Goal: Information Seeking & Learning: Learn about a topic

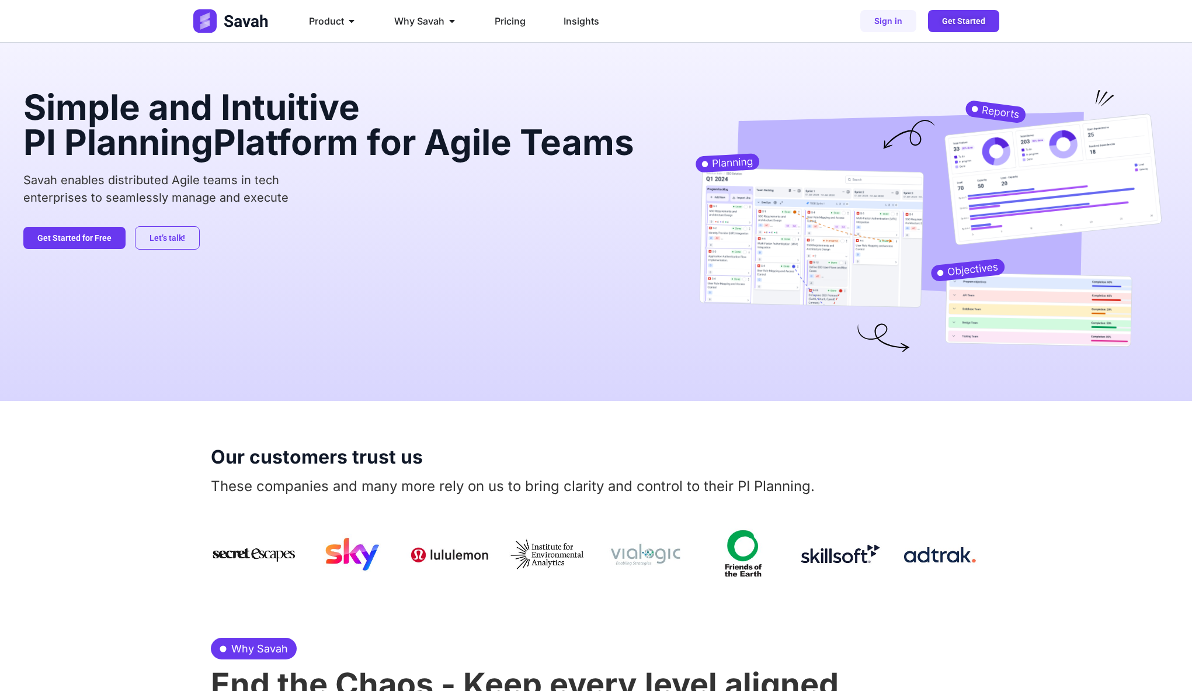
click at [278, 159] on h2 "Simple and Intuitive PI Planning Platform for Agile Teams" at bounding box center [331, 124] width 616 height 70
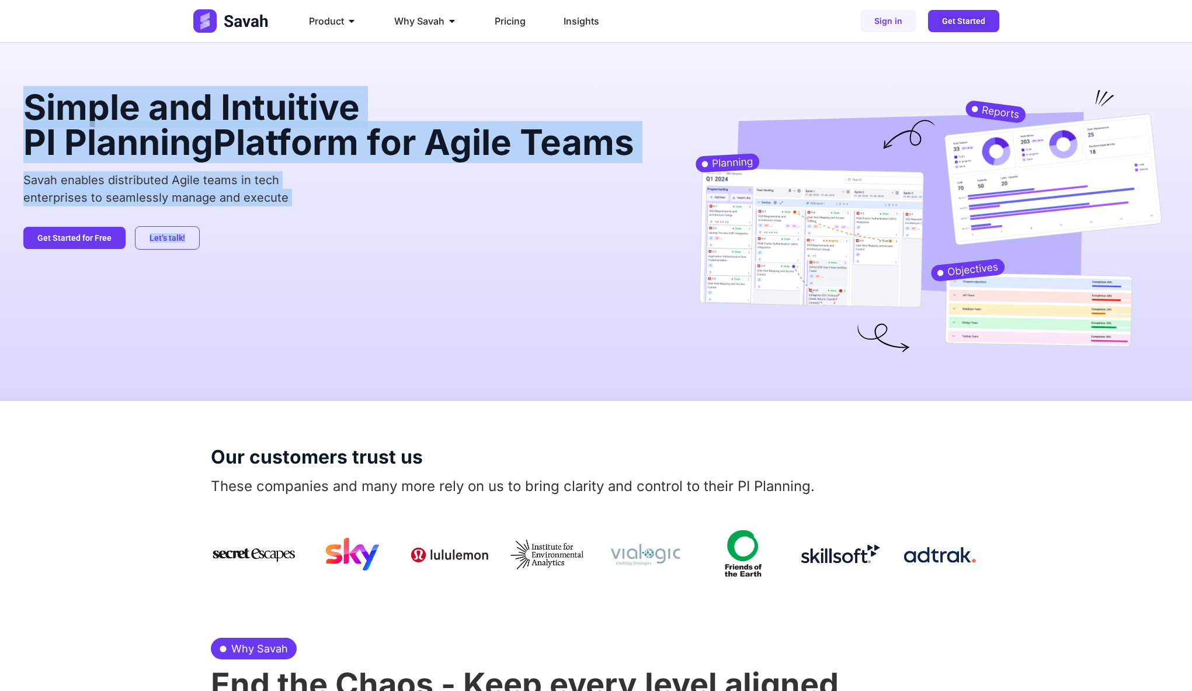
drag, startPoint x: 26, startPoint y: 98, endPoint x: 516, endPoint y: 275, distance: 521.2
click at [516, 275] on div "Simple and Intuitive PI Planning Platform for Agile Teams Savah enables distrib…" at bounding box center [331, 221] width 616 height 265
click at [516, 249] on div "Let’s talk! Get Started for Free" at bounding box center [331, 237] width 616 height 23
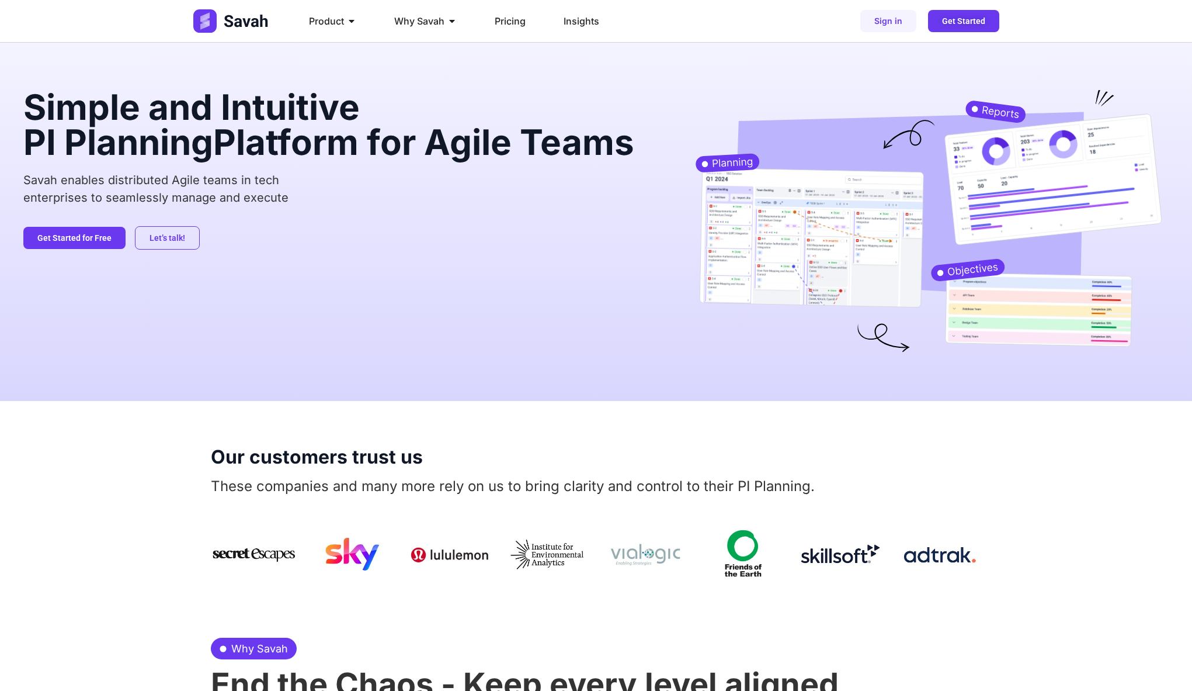
click at [834, 36] on div "Product Close Product Open Product PI Planning Run planning events at scale wit…" at bounding box center [596, 21] width 806 height 42
drag, startPoint x: 259, startPoint y: 469, endPoint x: 566, endPoint y: 475, distance: 306.8
click at [566, 475] on div "Our customers trust us These companies and many more rely on us to bring clarit…" at bounding box center [596, 496] width 771 height 190
click at [566, 476] on p "These companies and many more rely on us to bring clarity and control to their …" at bounding box center [596, 486] width 771 height 21
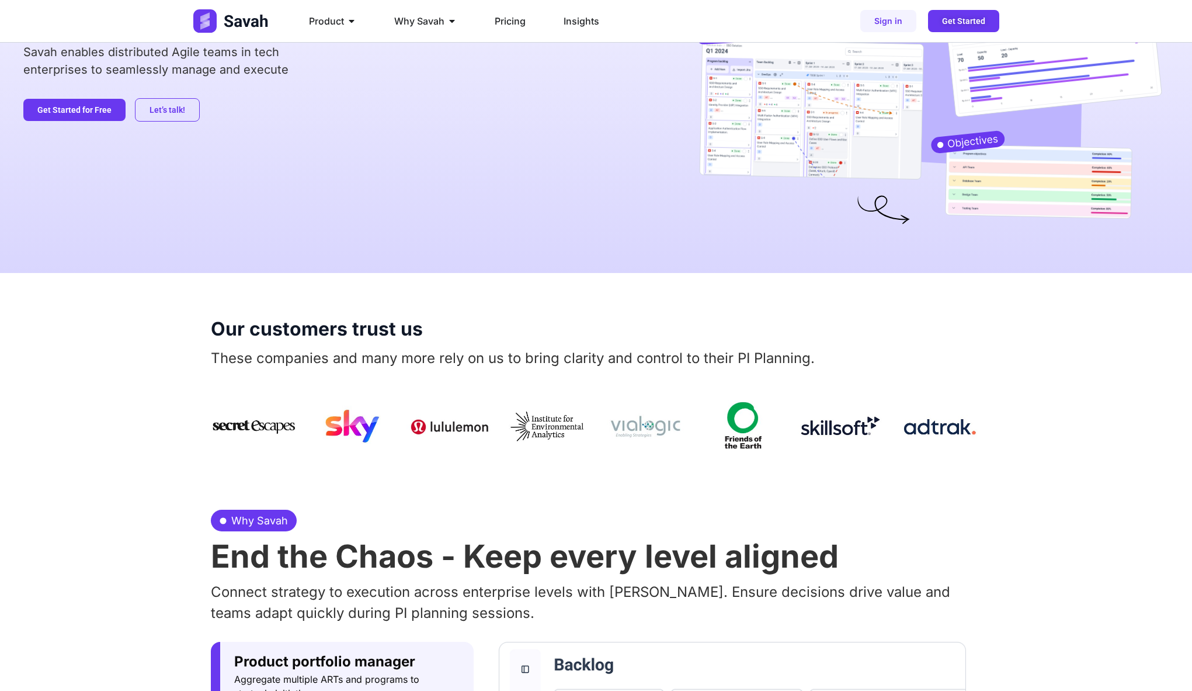
scroll to position [174, 0]
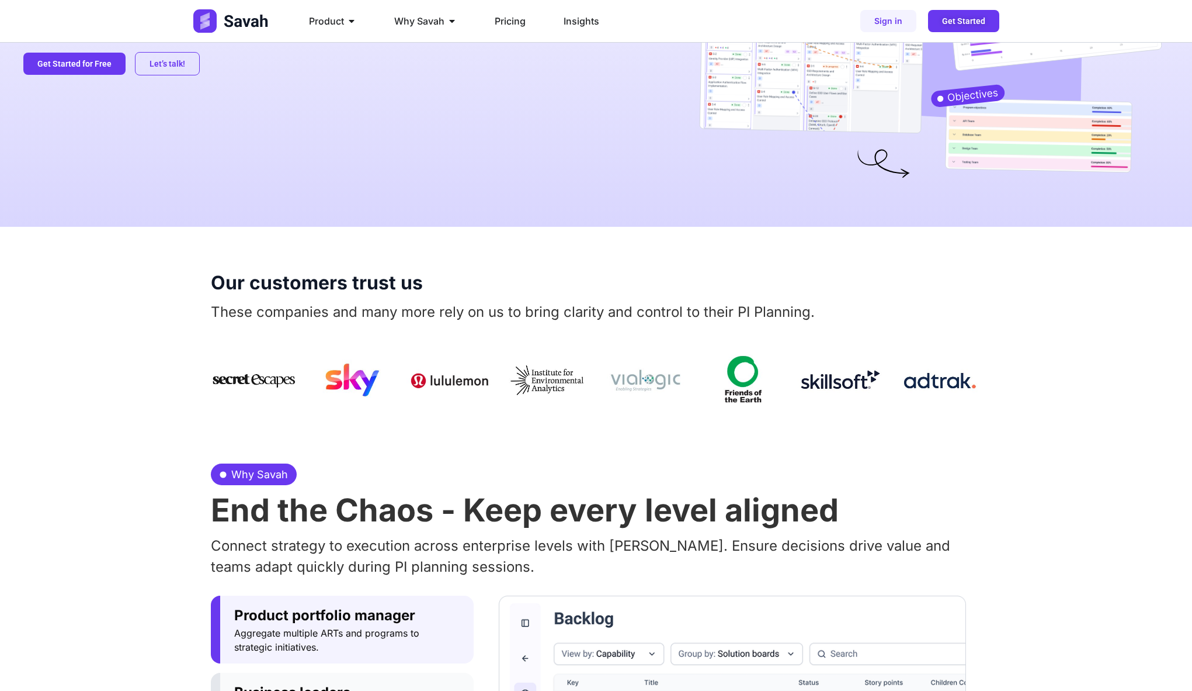
click at [431, 381] on img at bounding box center [450, 381] width 86 height 72
click at [519, 379] on img at bounding box center [547, 381] width 86 height 72
click at [300, 410] on div at bounding box center [596, 381] width 771 height 72
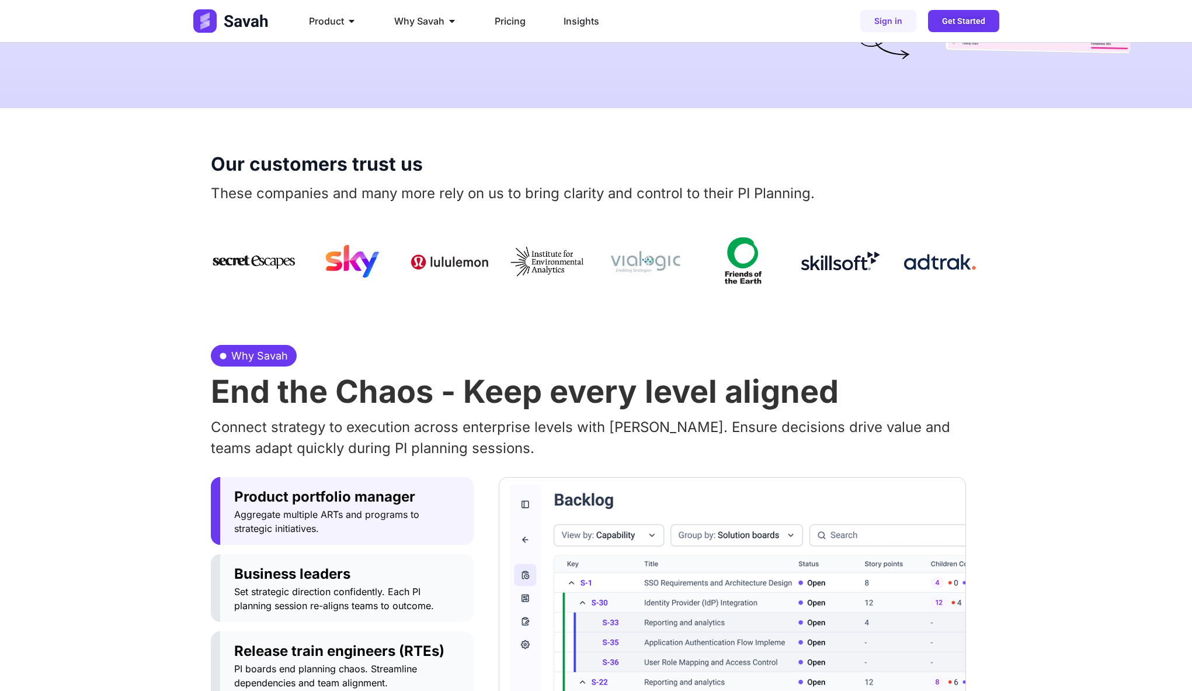
scroll to position [293, 0]
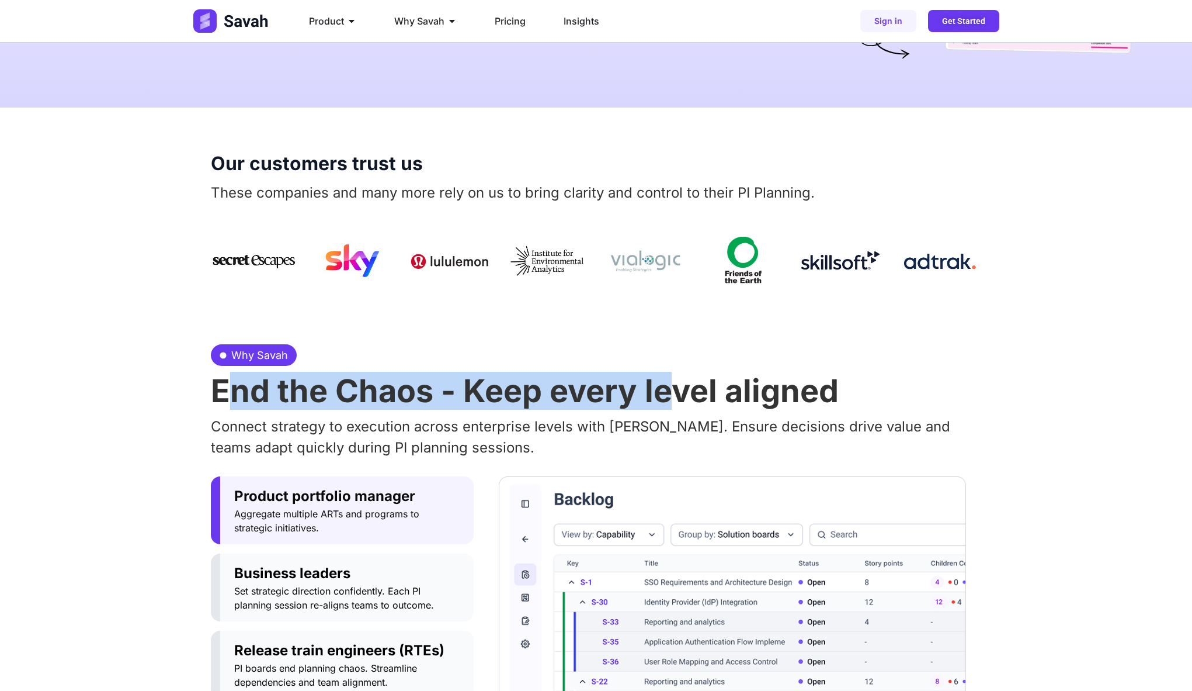
drag, startPoint x: 227, startPoint y: 385, endPoint x: 678, endPoint y: 393, distance: 450.5
click at [678, 393] on h2 "End the Chaos - Keep every level aligned" at bounding box center [596, 391] width 771 height 32
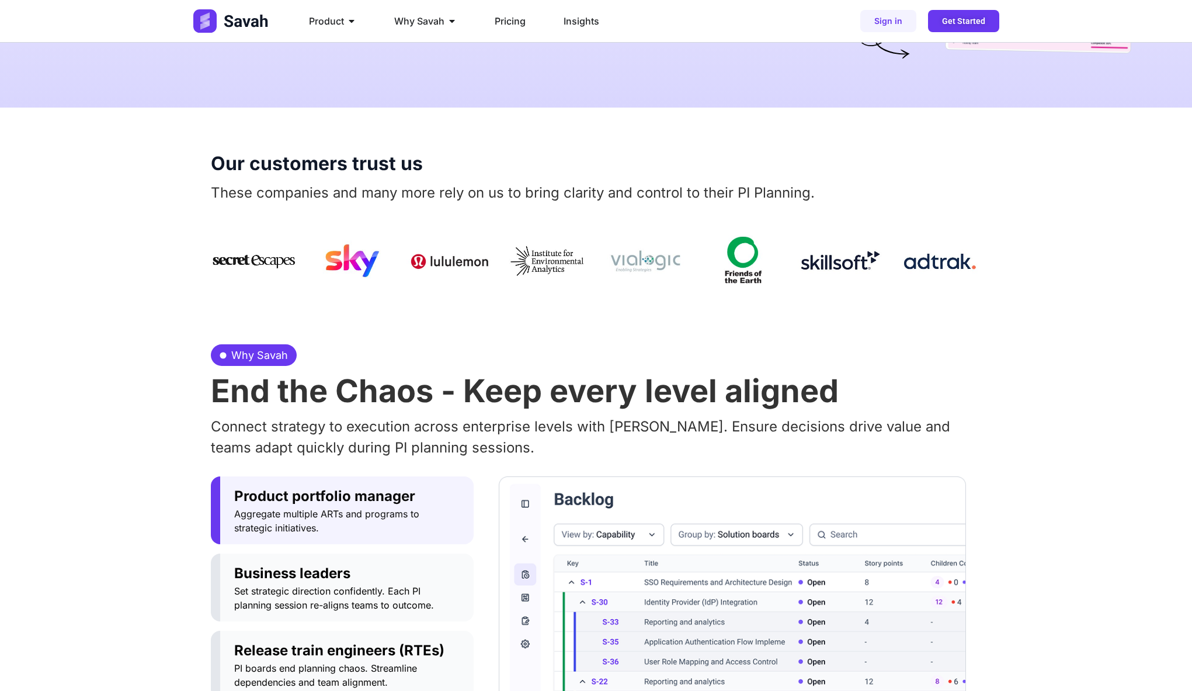
click at [681, 394] on h2 "End the Chaos - Keep every level aligned" at bounding box center [596, 391] width 771 height 32
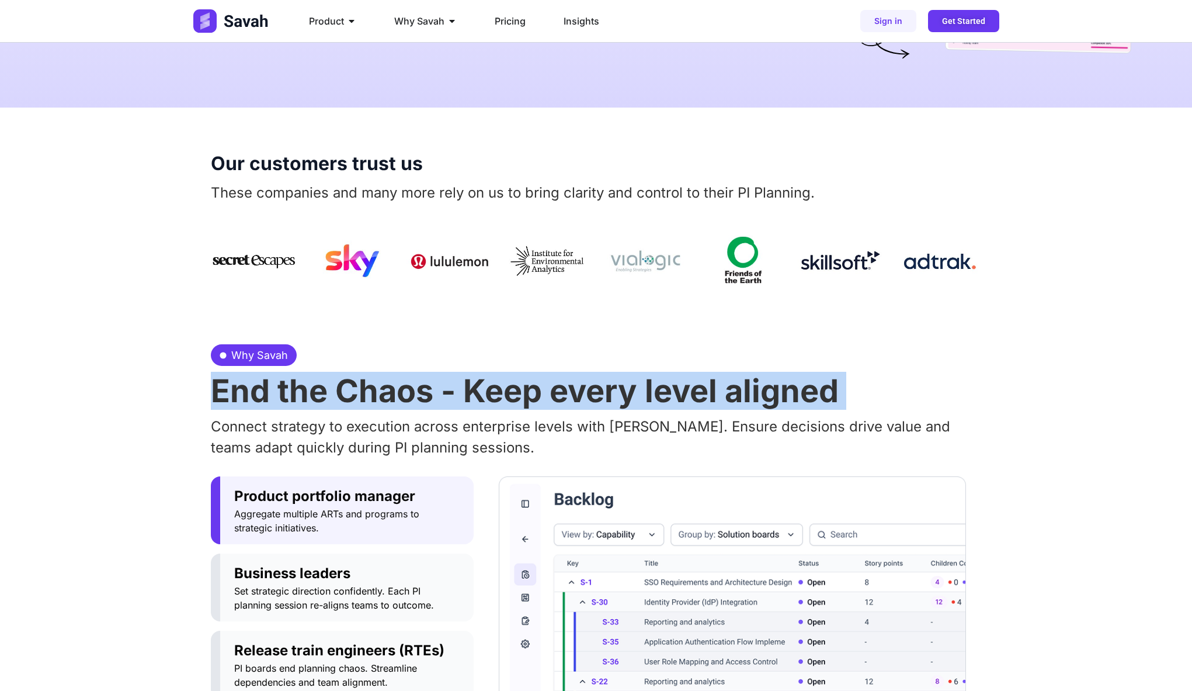
click at [681, 394] on h2 "End the Chaos - Keep every level aligned" at bounding box center [596, 391] width 771 height 32
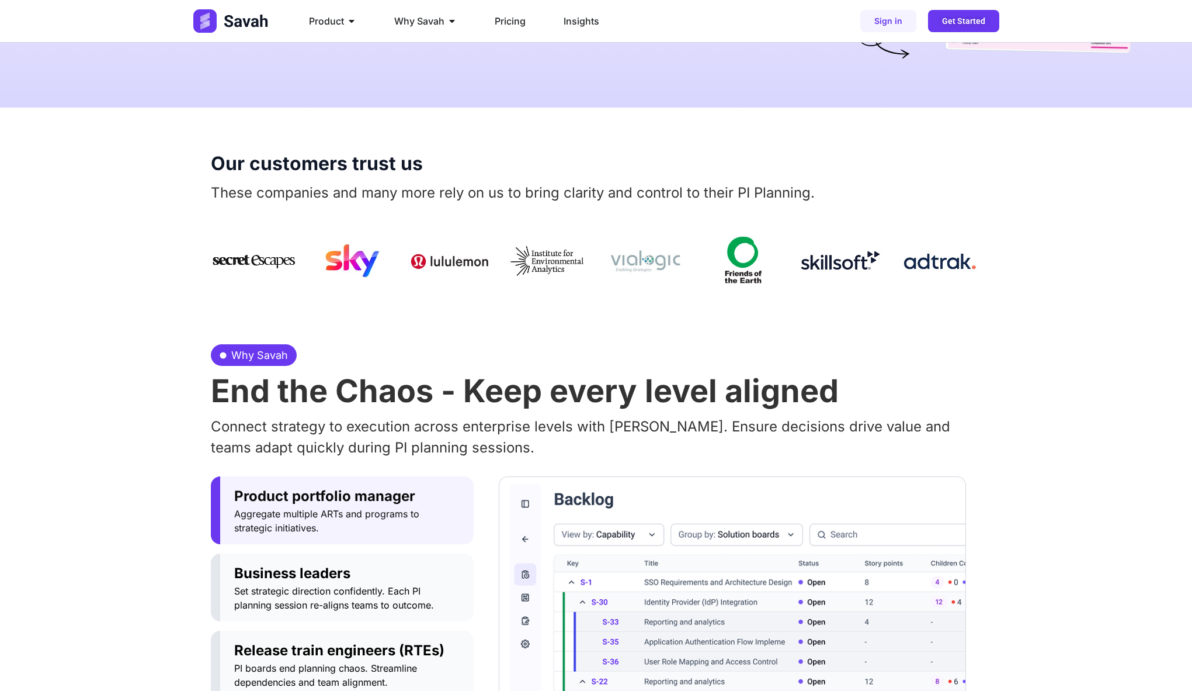
click at [706, 394] on h2 "End the Chaos - Keep every level aligned" at bounding box center [596, 391] width 771 height 32
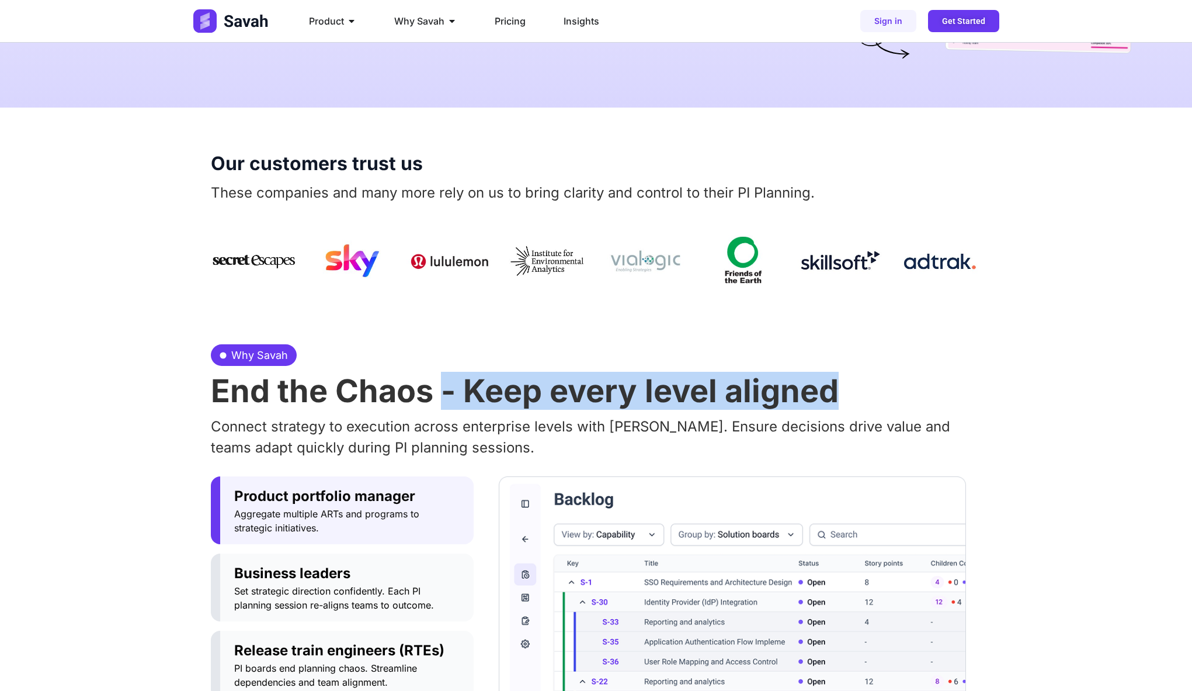
drag, startPoint x: 445, startPoint y: 393, endPoint x: 924, endPoint y: 397, distance: 479.7
click at [924, 397] on h2 "End the Chaos - Keep every level aligned" at bounding box center [596, 391] width 771 height 32
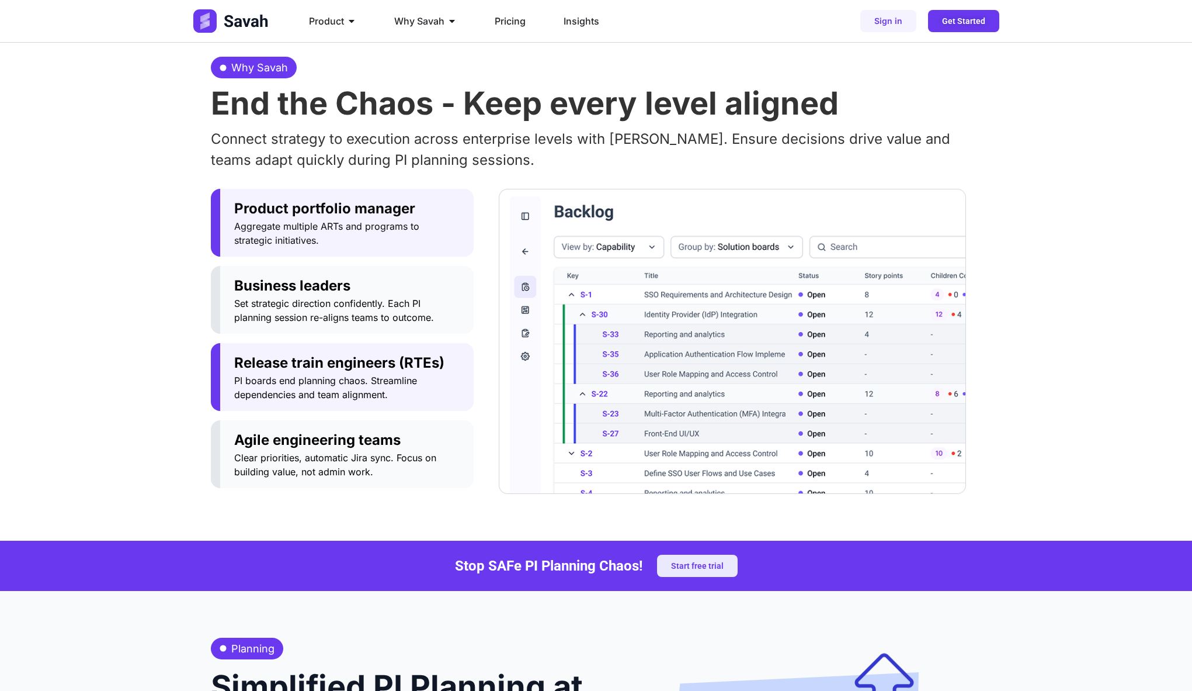
scroll to position [580, 0]
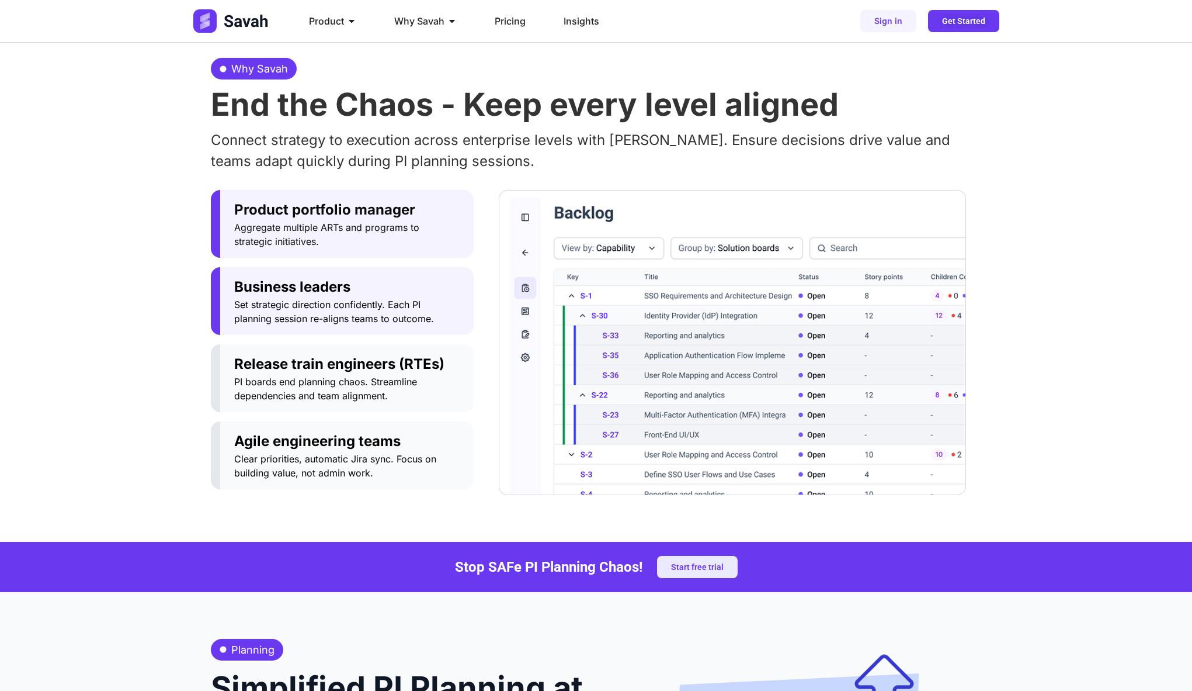
click at [329, 295] on span "Business leaders" at bounding box center [347, 286] width 226 height 21
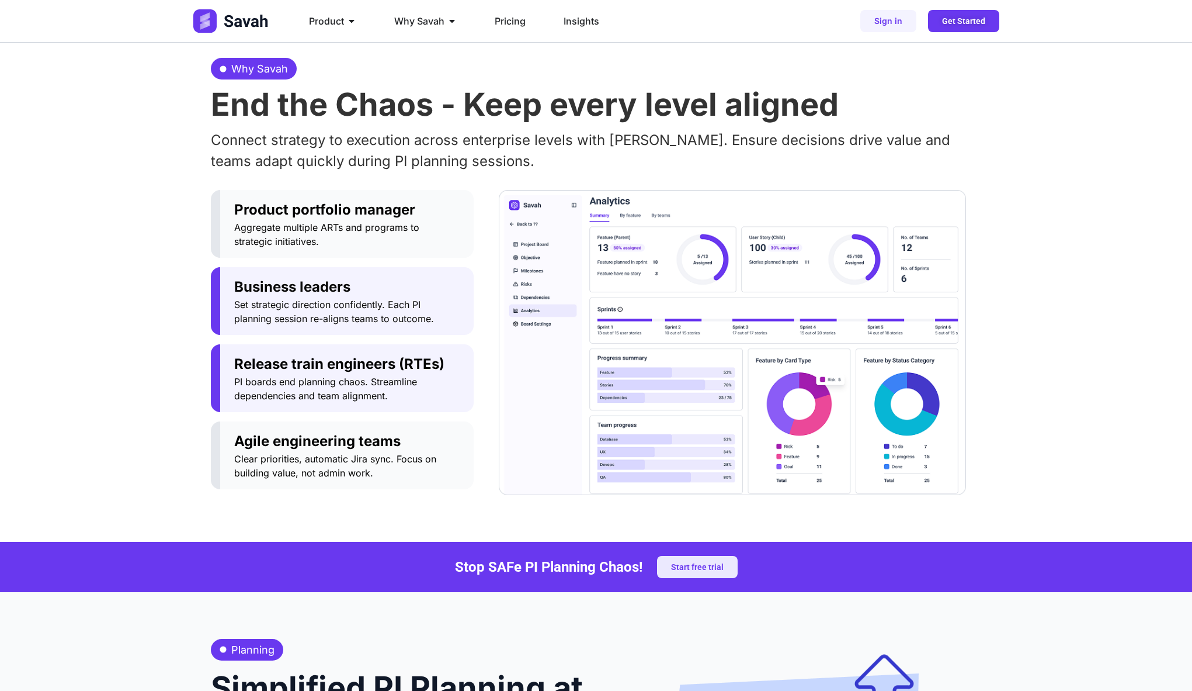
click at [335, 361] on span "Release train engineers (RTEs)" at bounding box center [347, 363] width 226 height 21
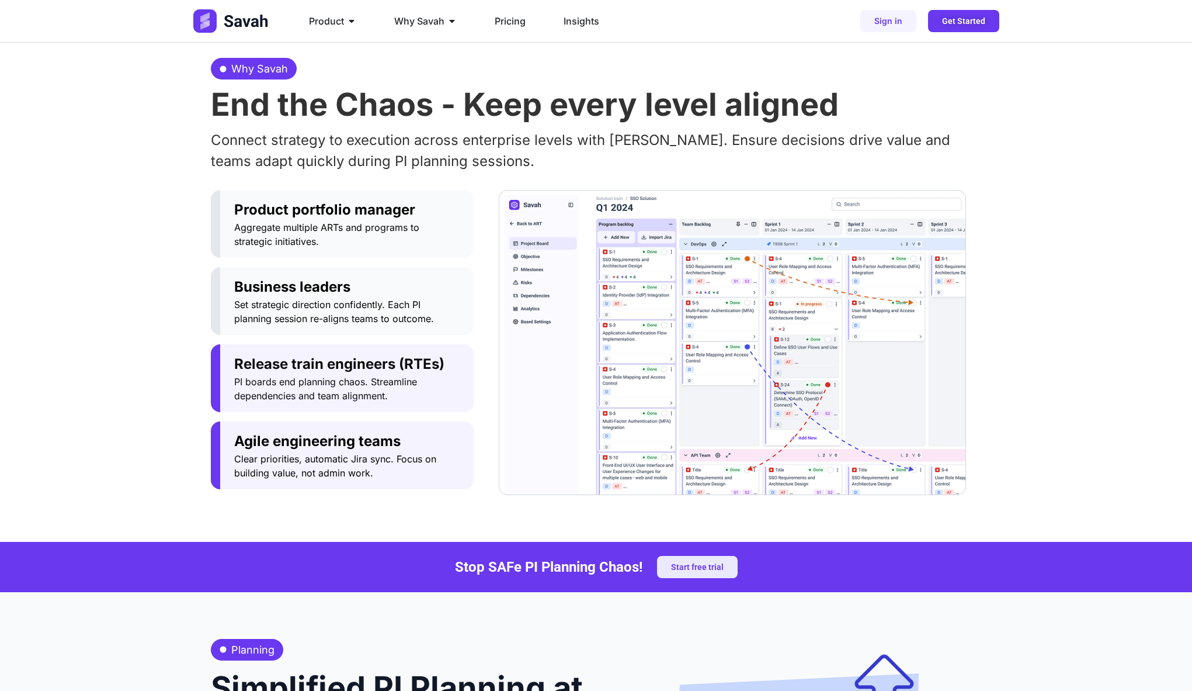
click at [333, 453] on span "Clear priorities, automatic Jira sync. Focus on building value, not admin work." at bounding box center [347, 466] width 226 height 28
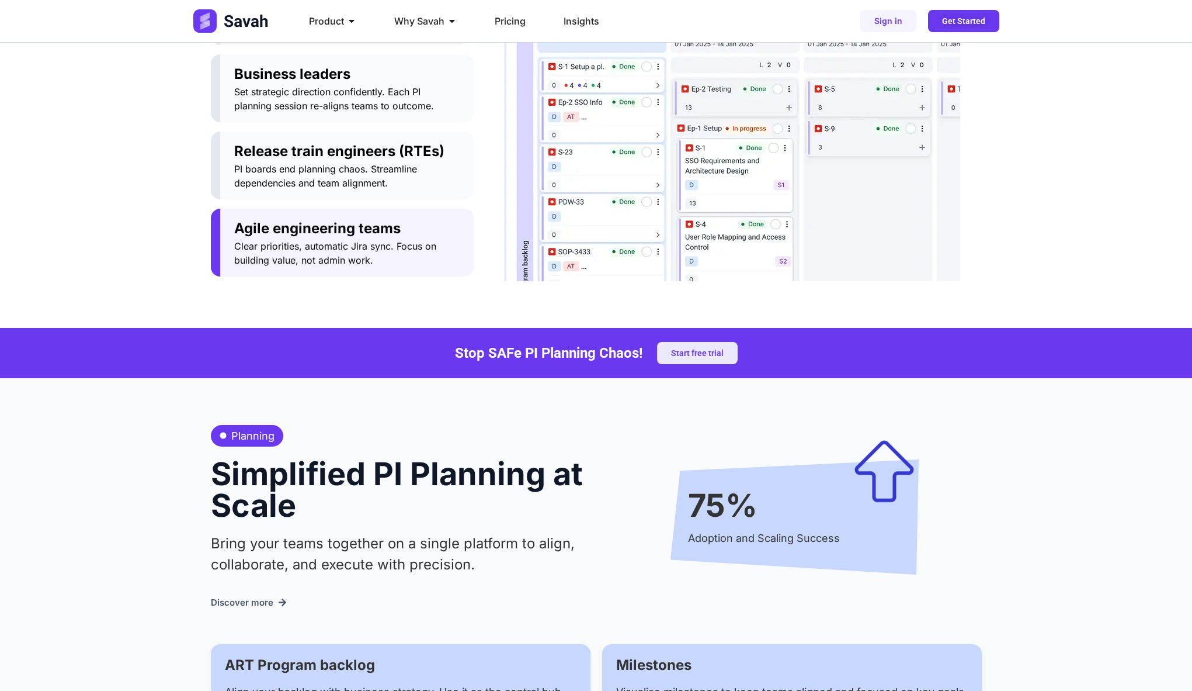
scroll to position [805, 0]
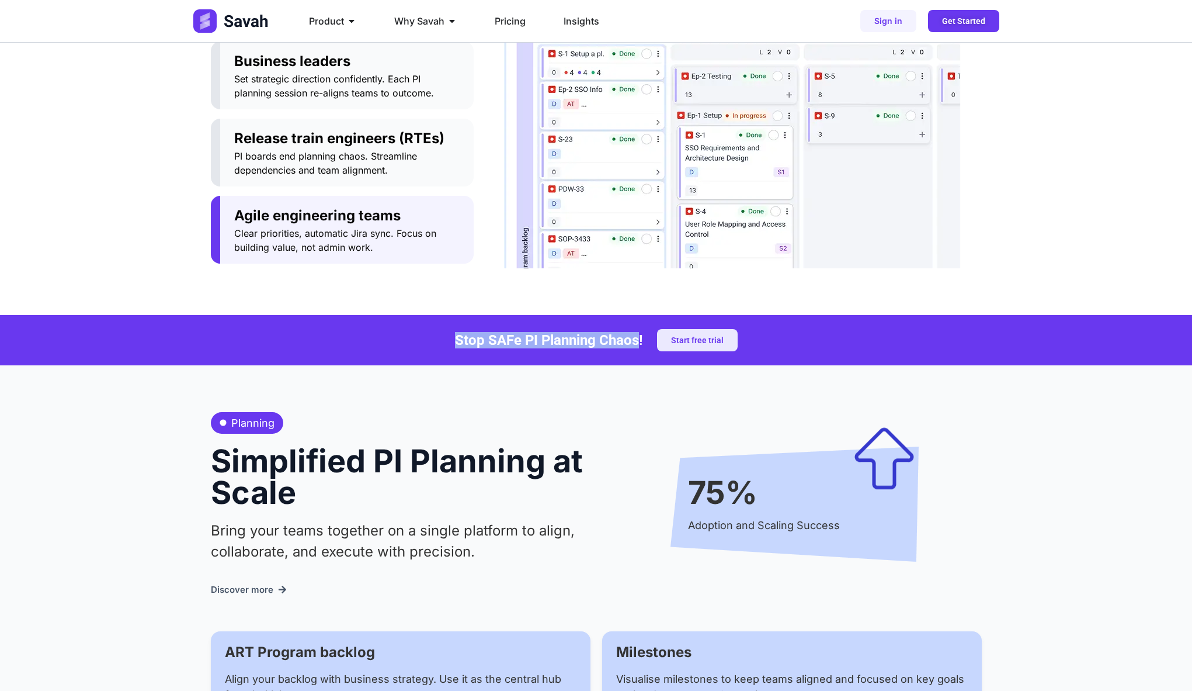
drag, startPoint x: 450, startPoint y: 346, endPoint x: 637, endPoint y: 345, distance: 187.0
click at [637, 345] on div "Stop SAFe PI Planning Chaos! Start free trial" at bounding box center [596, 340] width 771 height 22
click at [637, 345] on h4 "Stop SAFe PI Planning Chaos!" at bounding box center [549, 340] width 188 height 14
drag, startPoint x: 238, startPoint y: 426, endPoint x: 319, endPoint y: 429, distance: 80.7
click at [319, 429] on div "Planning Simplified PI Planning at Scale Bring your teams together on a single …" at bounding box center [398, 504] width 374 height 184
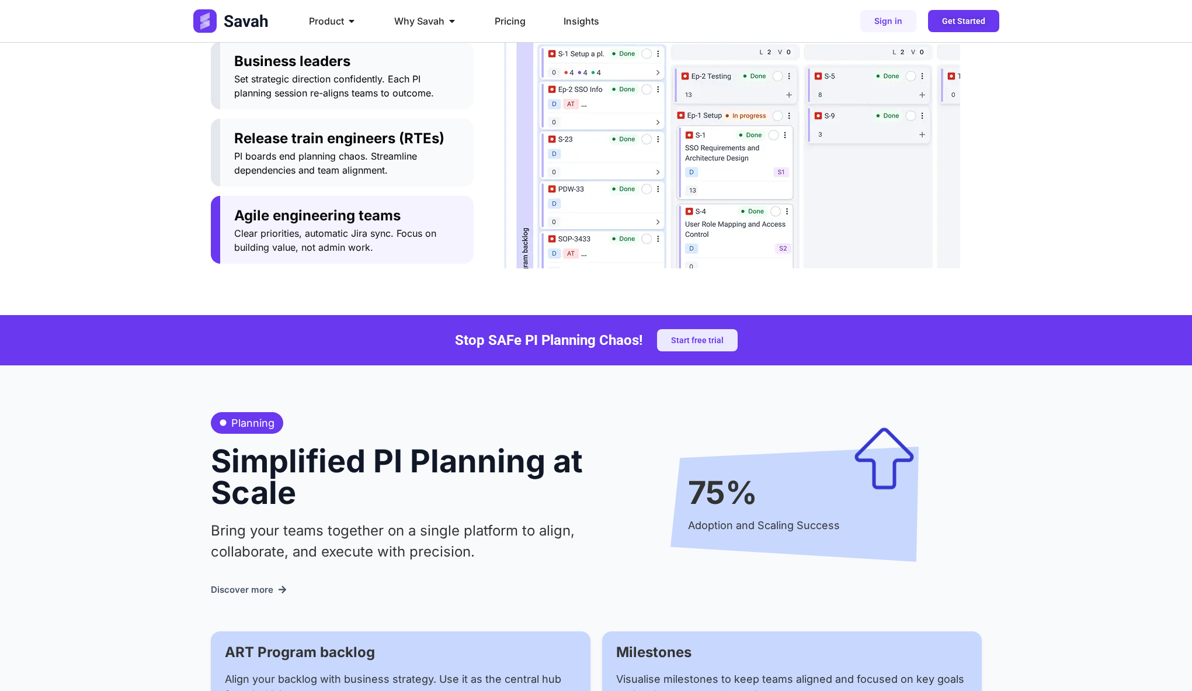
click at [338, 469] on h2 "Simplified PI Planning at Scale" at bounding box center [398, 476] width 374 height 63
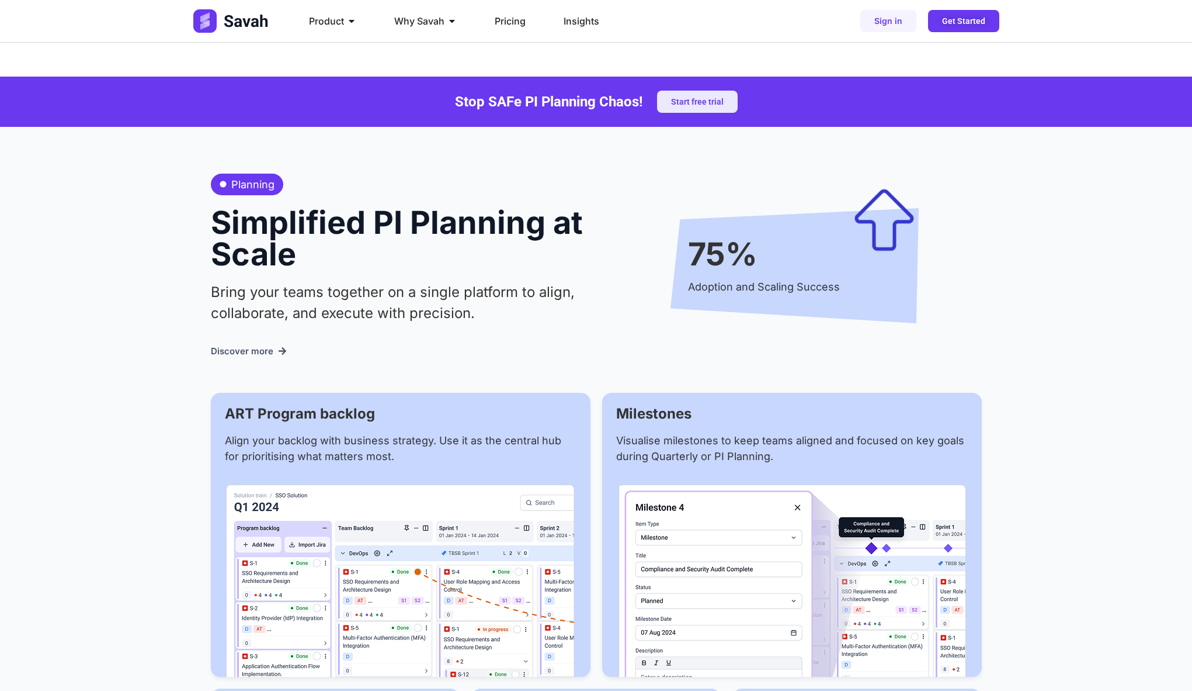
scroll to position [1051, 0]
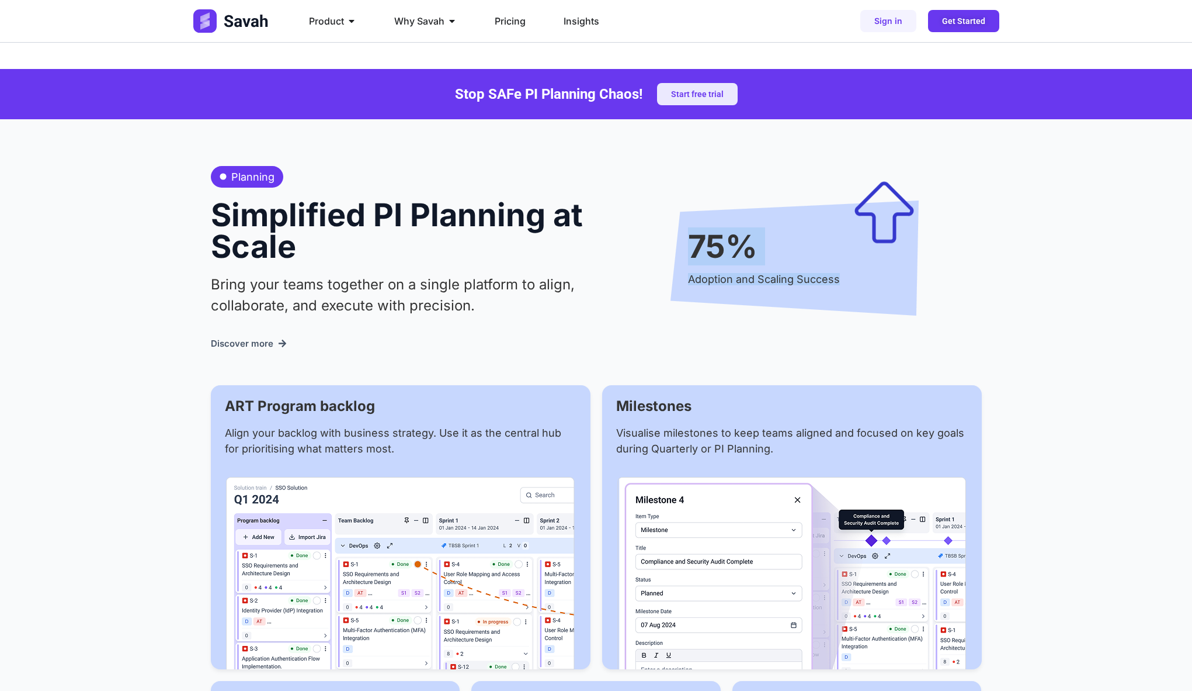
drag, startPoint x: 705, startPoint y: 256, endPoint x: 920, endPoint y: 307, distance: 221.5
click at [920, 307] on div "75% Adoption and Scaling Success" at bounding box center [795, 258] width 374 height 124
click at [918, 307] on div "75% Adoption and Scaling Success" at bounding box center [795, 258] width 248 height 124
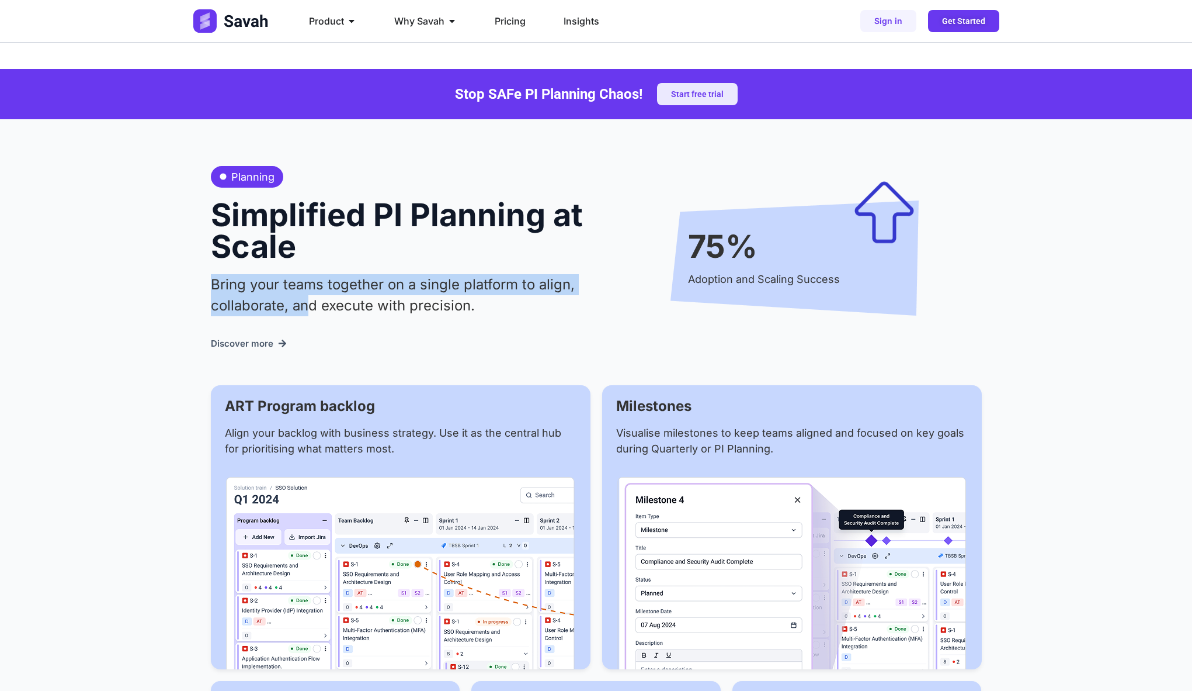
drag, startPoint x: 202, startPoint y: 266, endPoint x: 315, endPoint y: 309, distance: 121.1
click at [315, 309] on div "Planning Simplified PI Planning at Scale Bring your teams together on a single …" at bounding box center [596, 572] width 1192 height 907
click at [316, 310] on p "Bring your teams together on a single platform to align, collaborate, and execu…" at bounding box center [398, 295] width 374 height 42
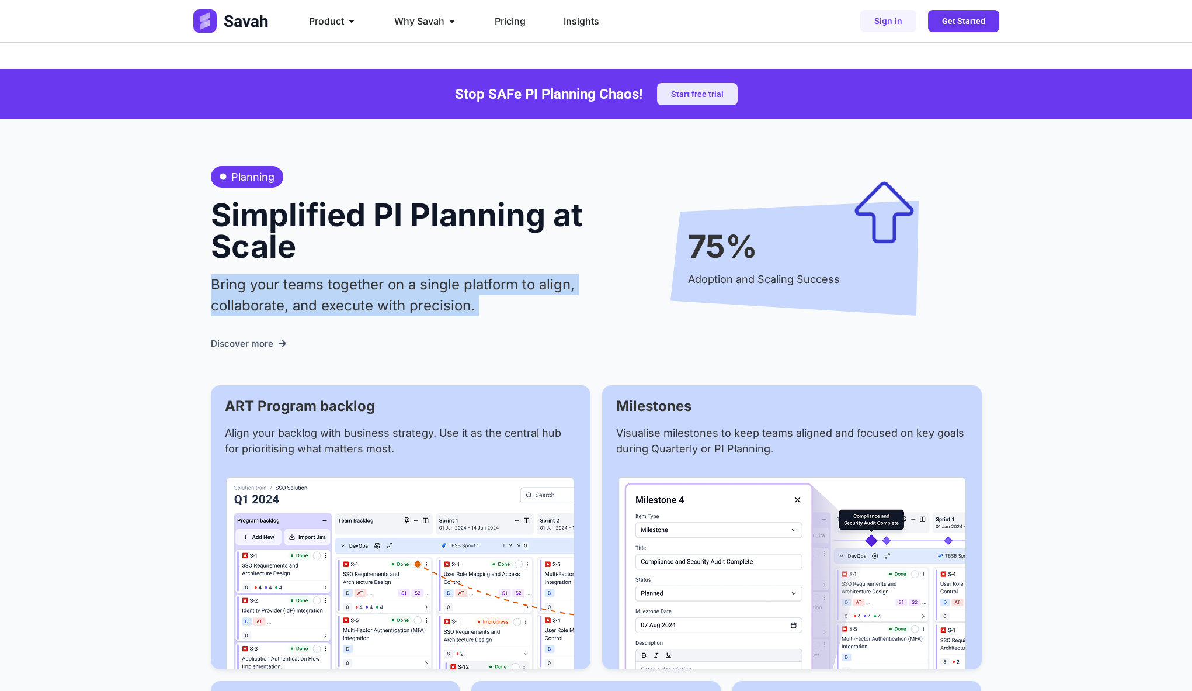
click at [234, 318] on div "Bring your teams together on a single platform to align, collaborate, and execu…" at bounding box center [398, 299] width 374 height 50
click at [282, 289] on p "Bring your teams together on a single platform to align, collaborate, and execu…" at bounding box center [398, 295] width 374 height 42
drag, startPoint x: 206, startPoint y: 287, endPoint x: 493, endPoint y: 301, distance: 287.8
click at [494, 301] on div "Planning Simplified PI Planning at Scale Bring your teams together on a single …" at bounding box center [596, 572] width 1192 height 907
click at [493, 301] on p "Bring your teams together on a single platform to align, collaborate, and execu…" at bounding box center [398, 295] width 374 height 42
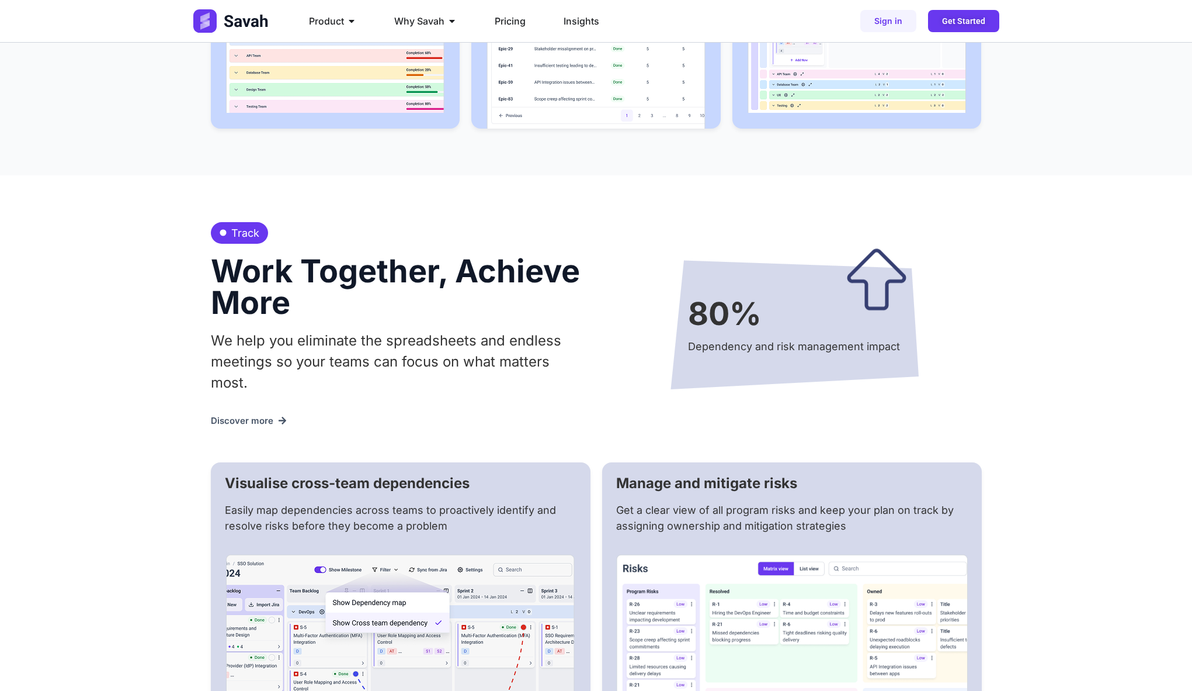
scroll to position [1902, 0]
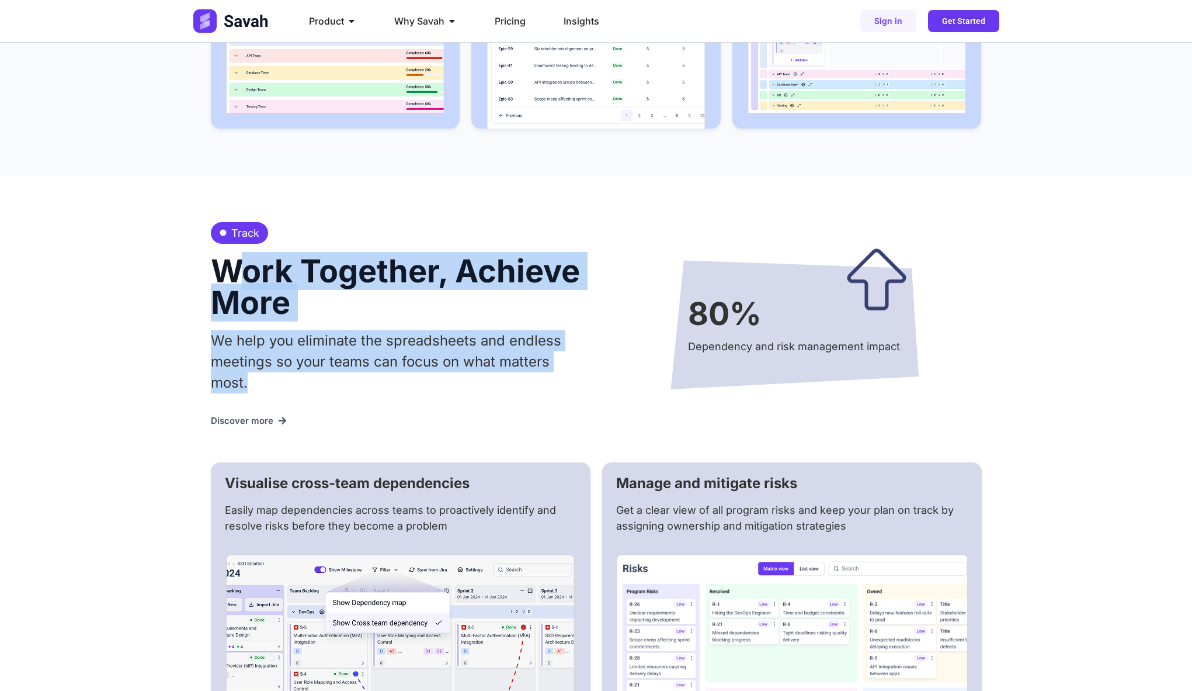
drag, startPoint x: 228, startPoint y: 254, endPoint x: 439, endPoint y: 378, distance: 244.9
click at [439, 378] on div "Track Work Together, Achieve More We help you eliminate the spreadsheets and en…" at bounding box center [398, 324] width 374 height 205
click at [439, 378] on div "We help you eliminate the spreadsheets and endless meetings so your teams can f…" at bounding box center [398, 365] width 374 height 71
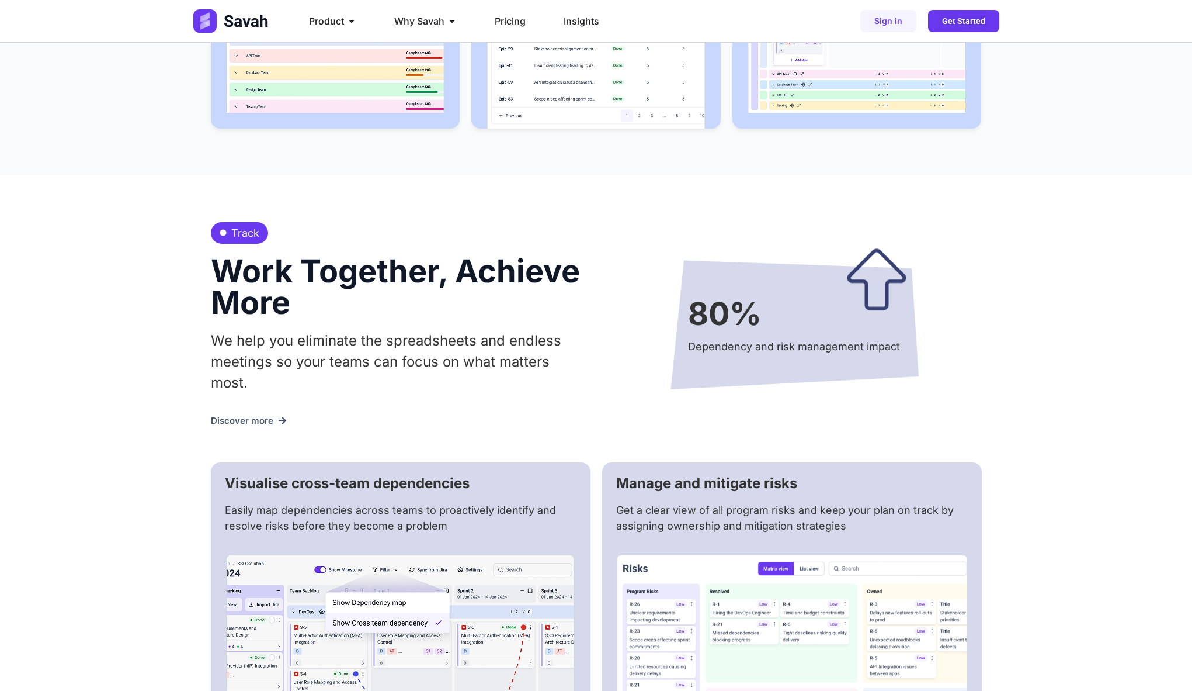
click at [439, 378] on div "We help you eliminate the spreadsheets and endless meetings so your teams can f…" at bounding box center [398, 365] width 374 height 71
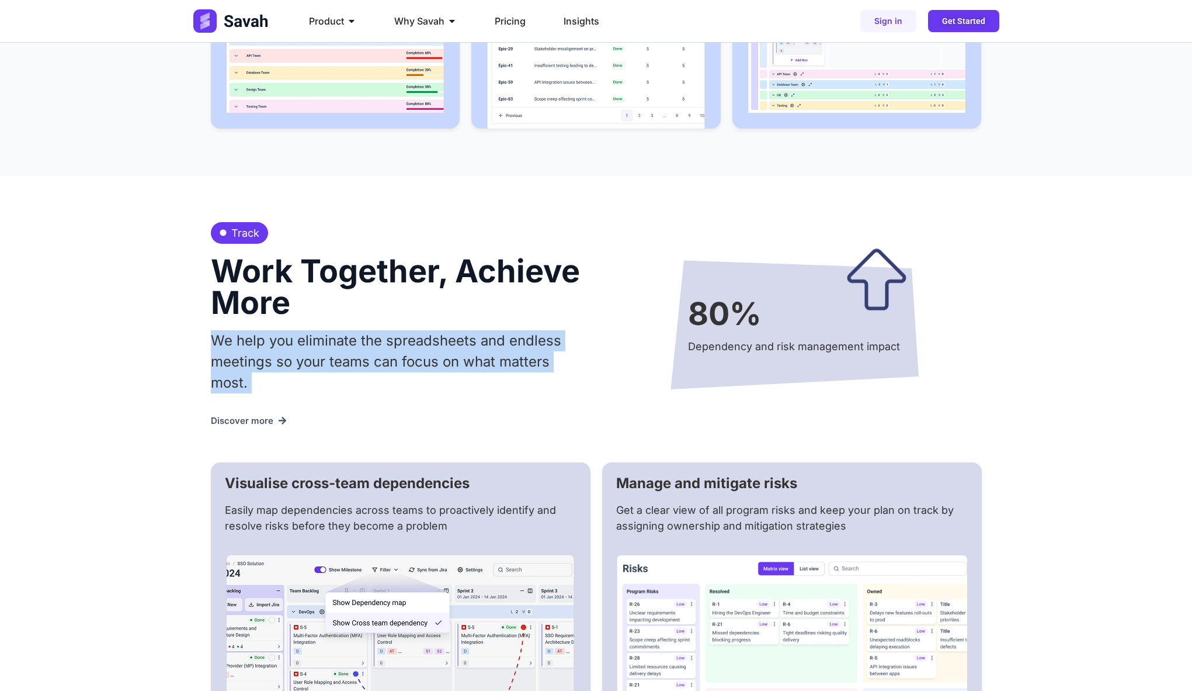
click at [439, 378] on div "We help you eliminate the spreadsheets and endless meetings so your teams can f…" at bounding box center [398, 365] width 374 height 71
drag, startPoint x: 439, startPoint y: 378, endPoint x: 448, endPoint y: 317, distance: 62.1
click at [448, 330] on div "We help you eliminate the spreadsheets and endless meetings so your teams can f…" at bounding box center [398, 365] width 374 height 71
click at [448, 330] on p "We help you eliminate the spreadsheets and endless meetings so your teams can f…" at bounding box center [398, 361] width 374 height 63
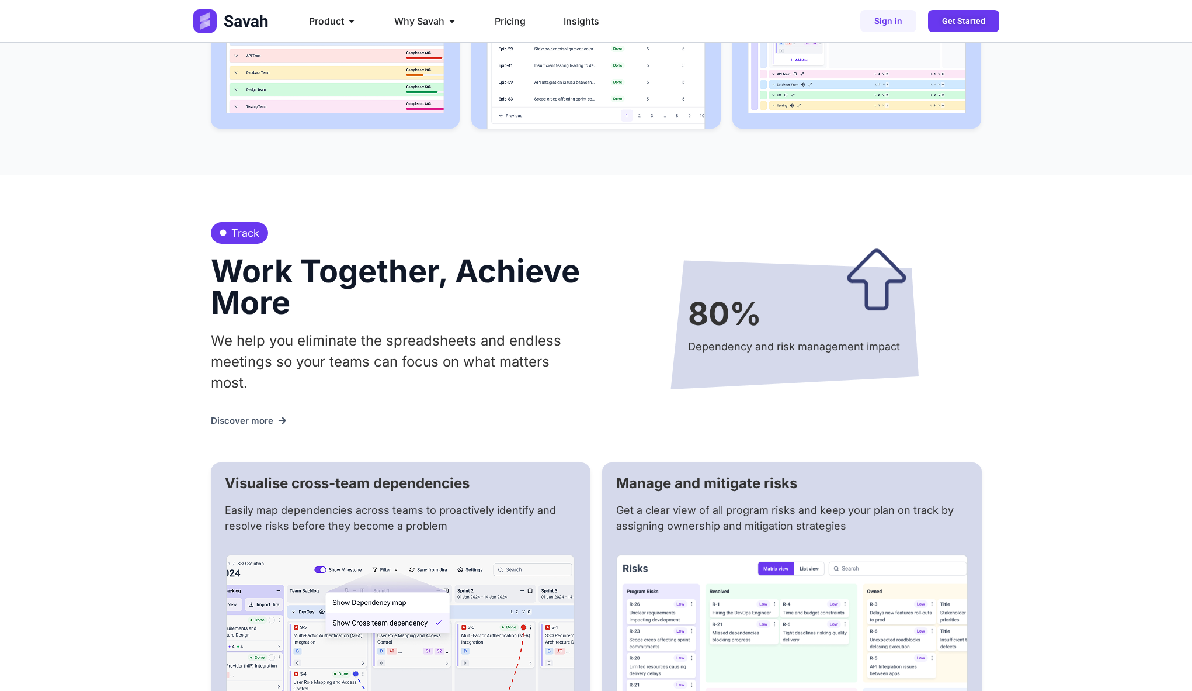
click at [312, 342] on p "We help you eliminate the spreadsheets and endless meetings so your teams can f…" at bounding box center [398, 361] width 374 height 63
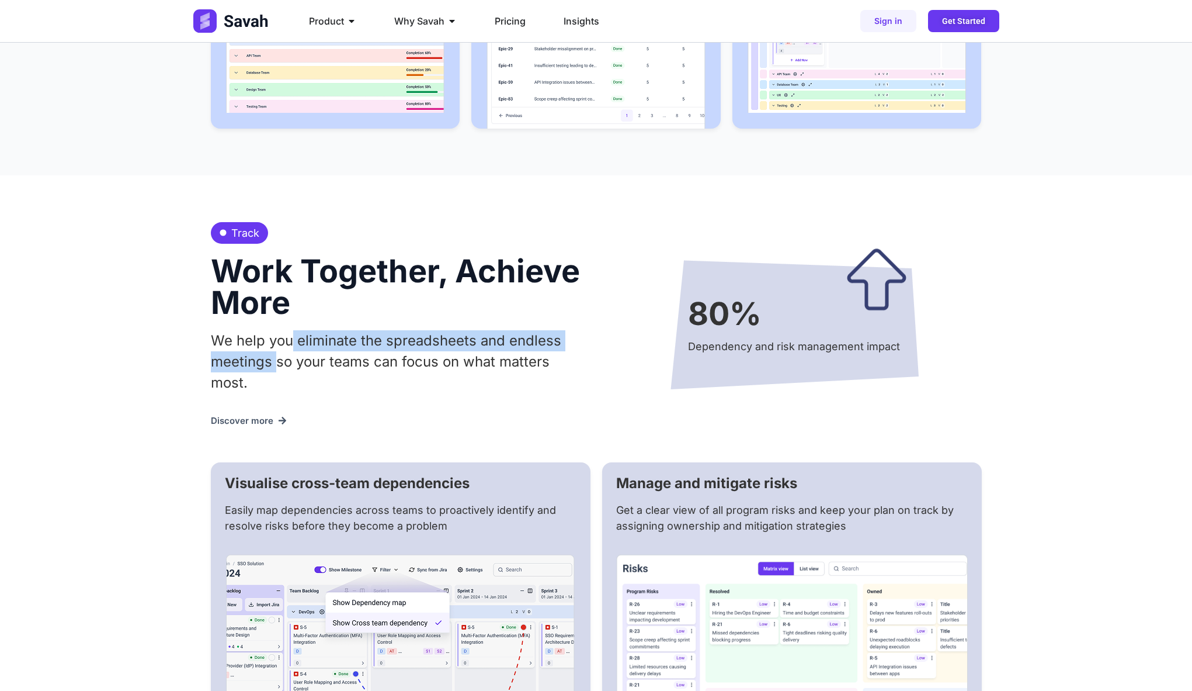
drag, startPoint x: 316, startPoint y: 327, endPoint x: 277, endPoint y: 345, distance: 42.9
click at [277, 345] on p "We help you eliminate the spreadsheets and endless meetings so your teams can f…" at bounding box center [398, 361] width 374 height 63
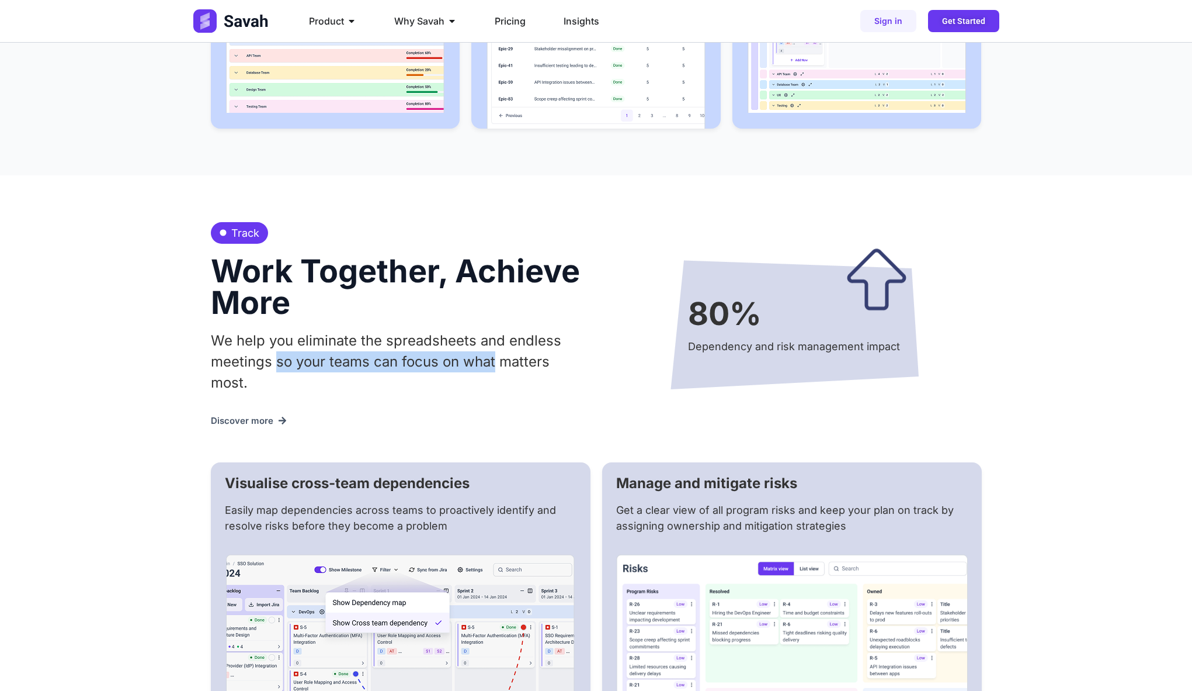
drag, startPoint x: 277, startPoint y: 345, endPoint x: 495, endPoint y: 337, distance: 218.6
click at [495, 337] on p "We help you eliminate the spreadsheets and endless meetings so your teams can f…" at bounding box center [398, 361] width 374 height 63
click at [273, 368] on p "We help you eliminate the spreadsheets and endless meetings so your teams can f…" at bounding box center [398, 361] width 374 height 63
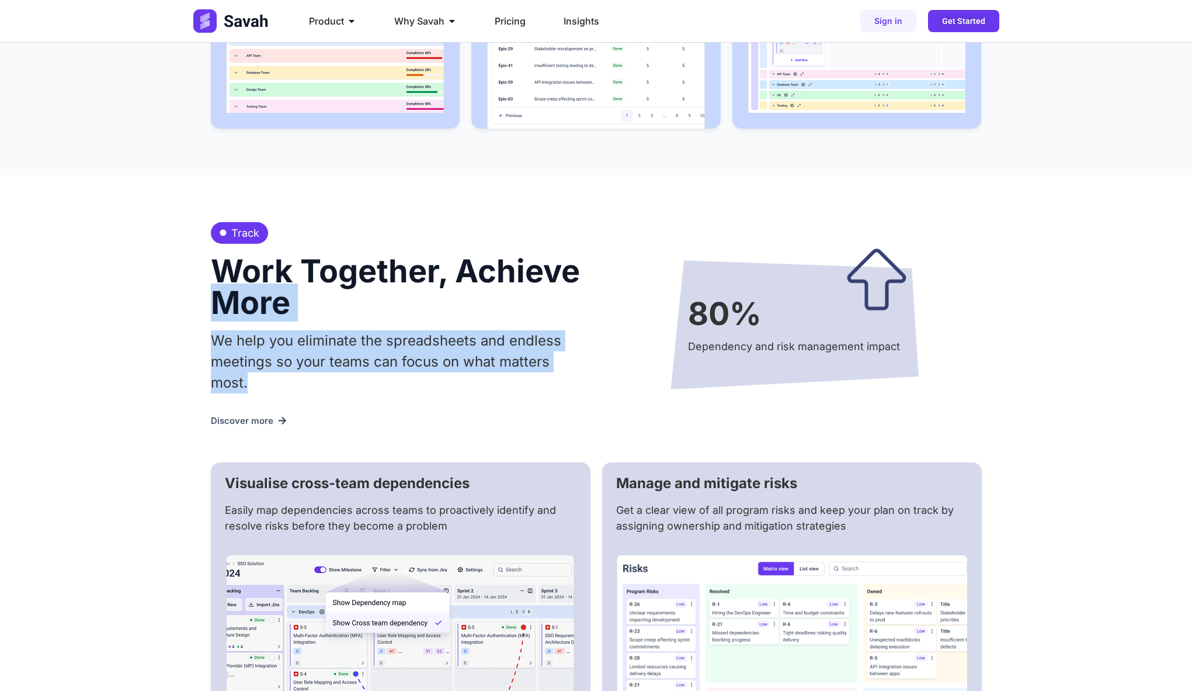
drag, startPoint x: 273, startPoint y: 368, endPoint x: 183, endPoint y: 286, distance: 122.0
click at [183, 286] on div "Track Work Together, Achieve More We help you eliminate the spreadsheets and en…" at bounding box center [596, 484] width 1192 height 619
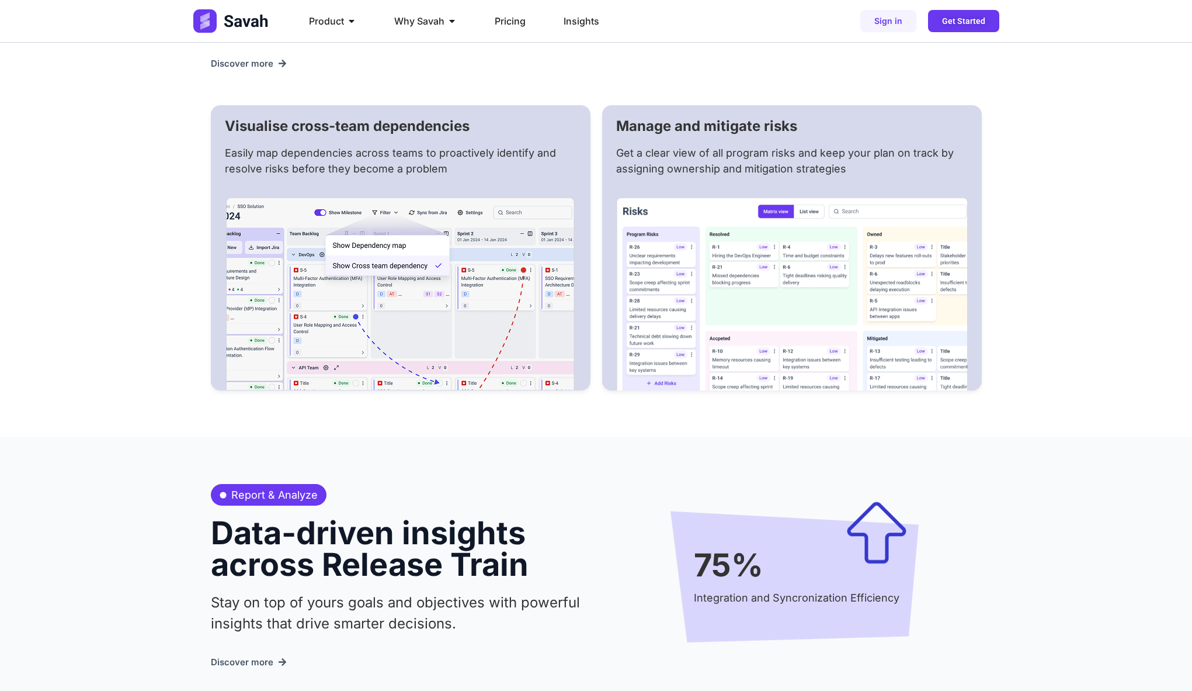
scroll to position [2218, 0]
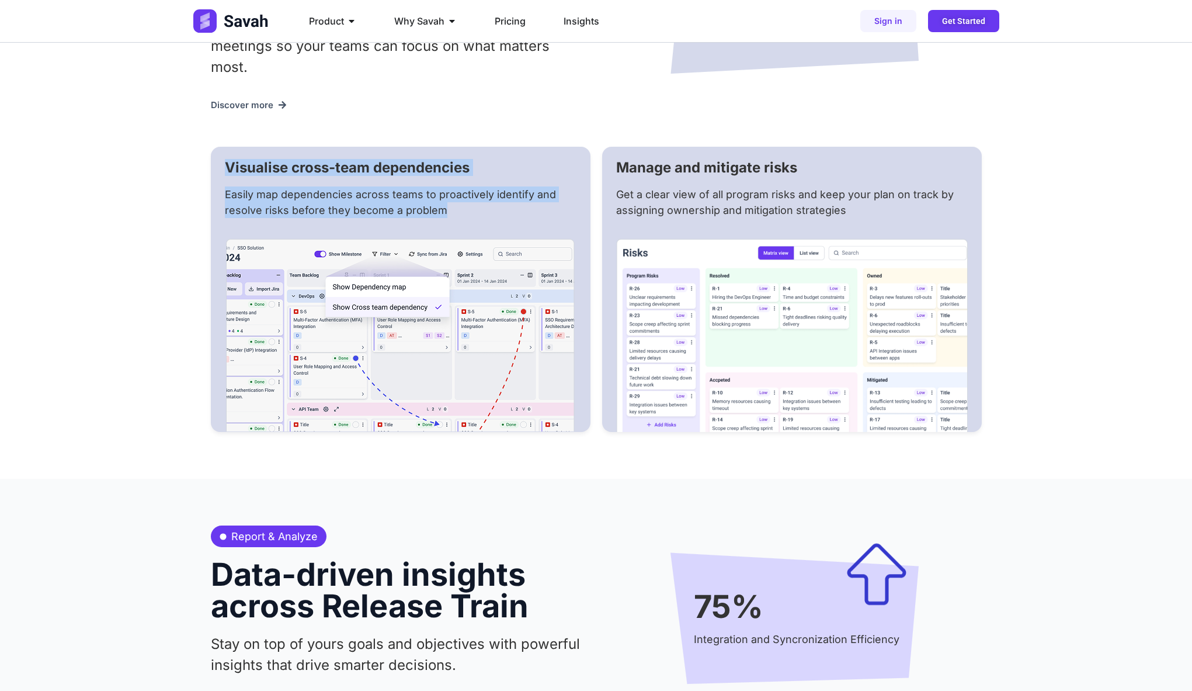
drag, startPoint x: 223, startPoint y: 149, endPoint x: 489, endPoint y: 203, distance: 271.3
click at [493, 204] on div "Visualise cross-team dependencies Easily map dependencies across teams to proac…" at bounding box center [401, 289] width 380 height 285
click at [489, 203] on div "Easily map dependencies across teams to proactively identify and resolve risks …" at bounding box center [401, 206] width 352 height 40
drag, startPoint x: 489, startPoint y: 203, endPoint x: 499, endPoint y: 128, distance: 76.0
click at [499, 128] on div "Track Work Together, Achieve More We help you eliminate the spreadsheets and en…" at bounding box center [596, 169] width 771 height 619
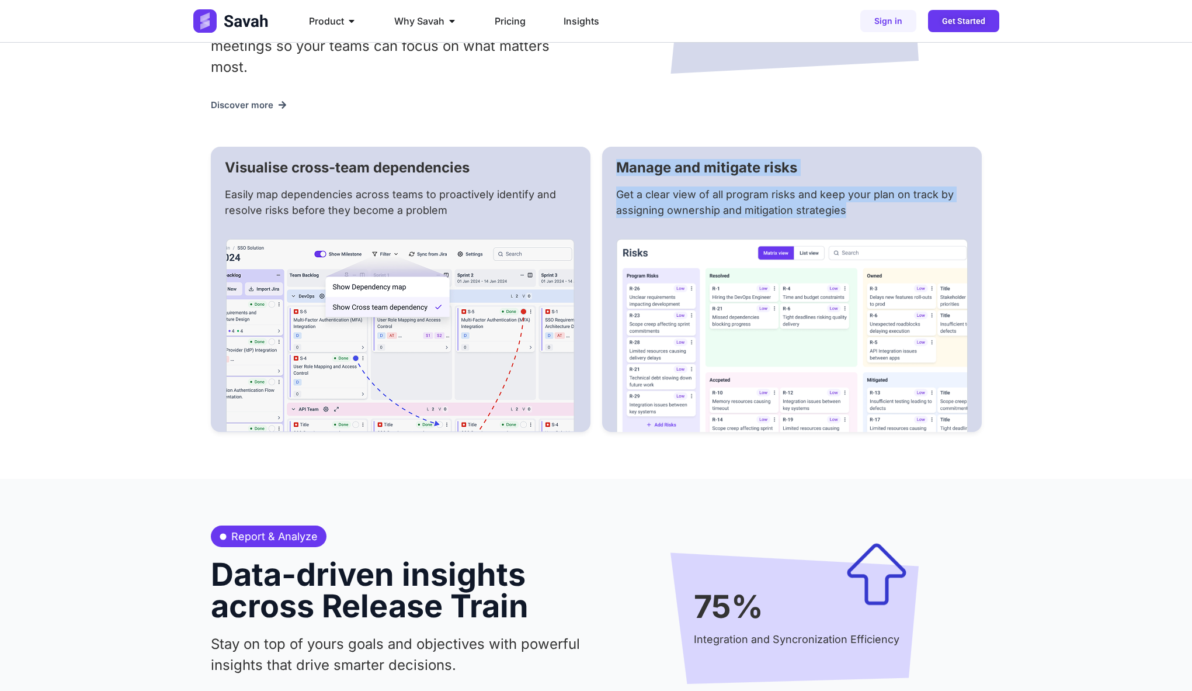
drag, startPoint x: 724, startPoint y: 168, endPoint x: 897, endPoint y: 210, distance: 178.0
click at [893, 210] on div "Manage and mitigate risks Get a clear view of all program risks and keep your p…" at bounding box center [792, 289] width 380 height 285
click at [897, 210] on div "Get a clear view of all program risks and keep your plan on track by assigning …" at bounding box center [792, 206] width 352 height 40
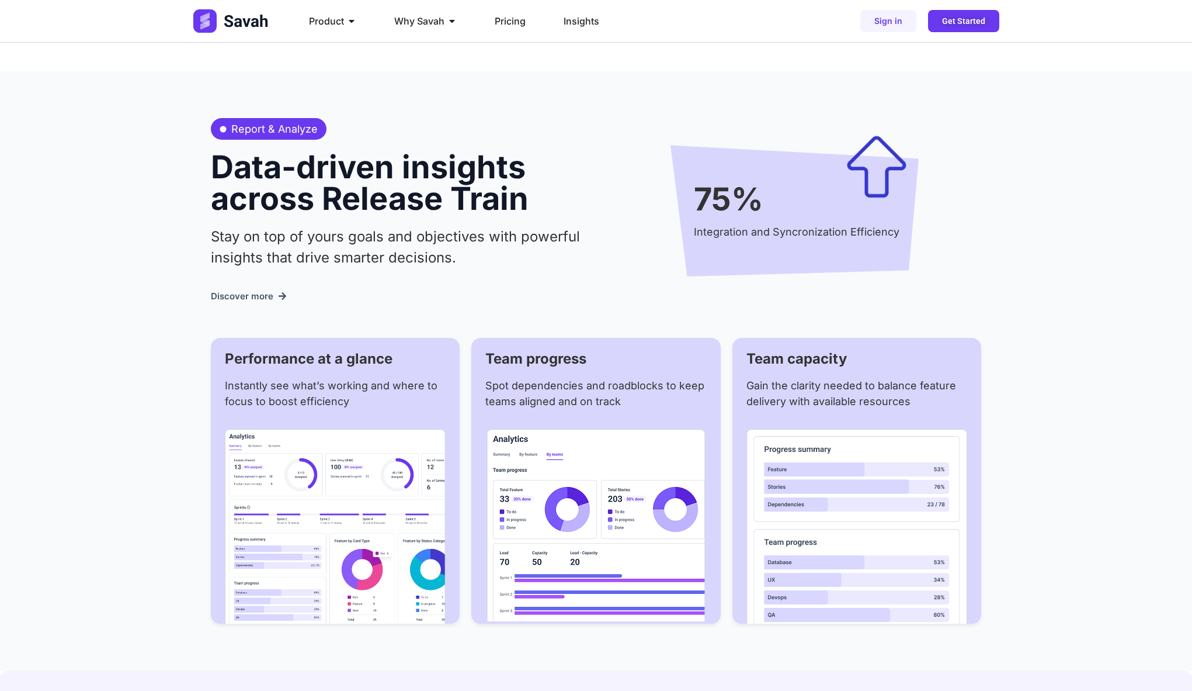
scroll to position [2639, 0]
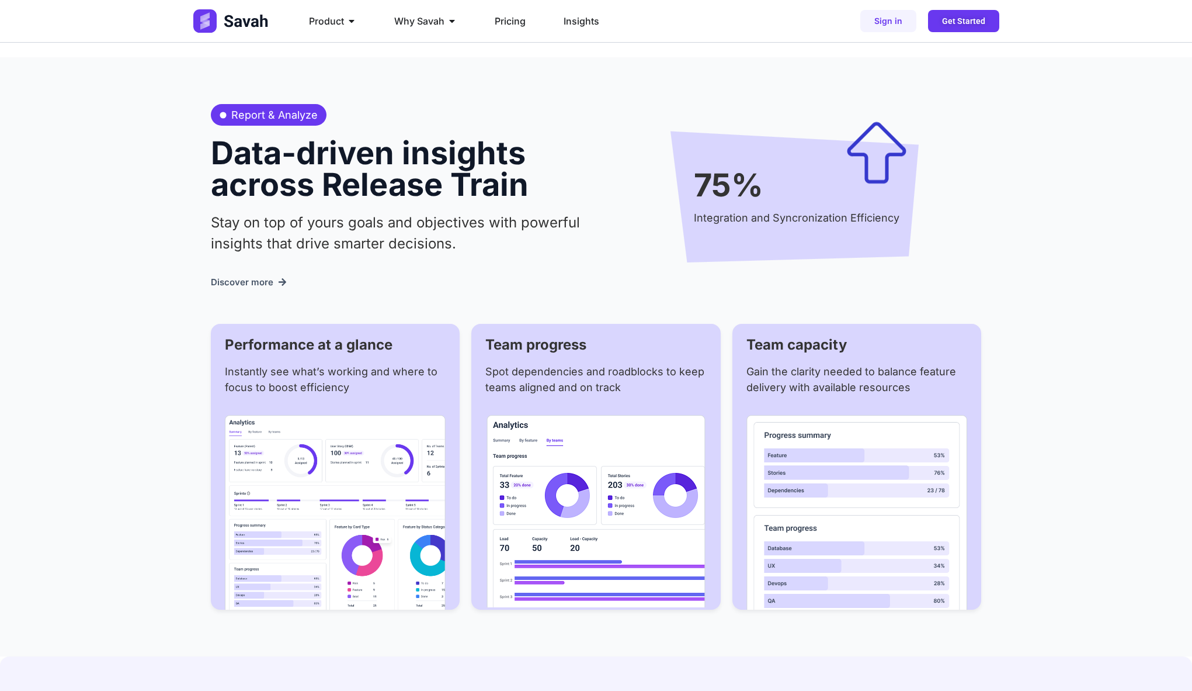
click at [504, 238] on p "Stay on top of yours goals and objectives with powerful insights that drive sma…" at bounding box center [398, 233] width 374 height 42
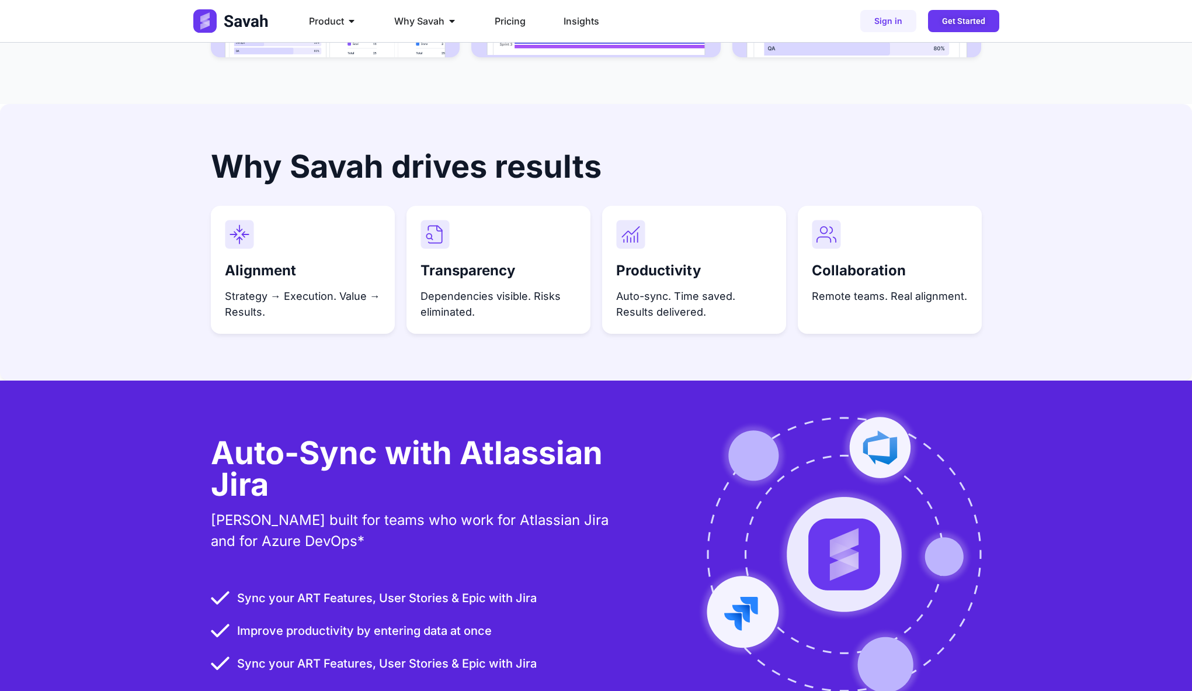
scroll to position [3189, 0]
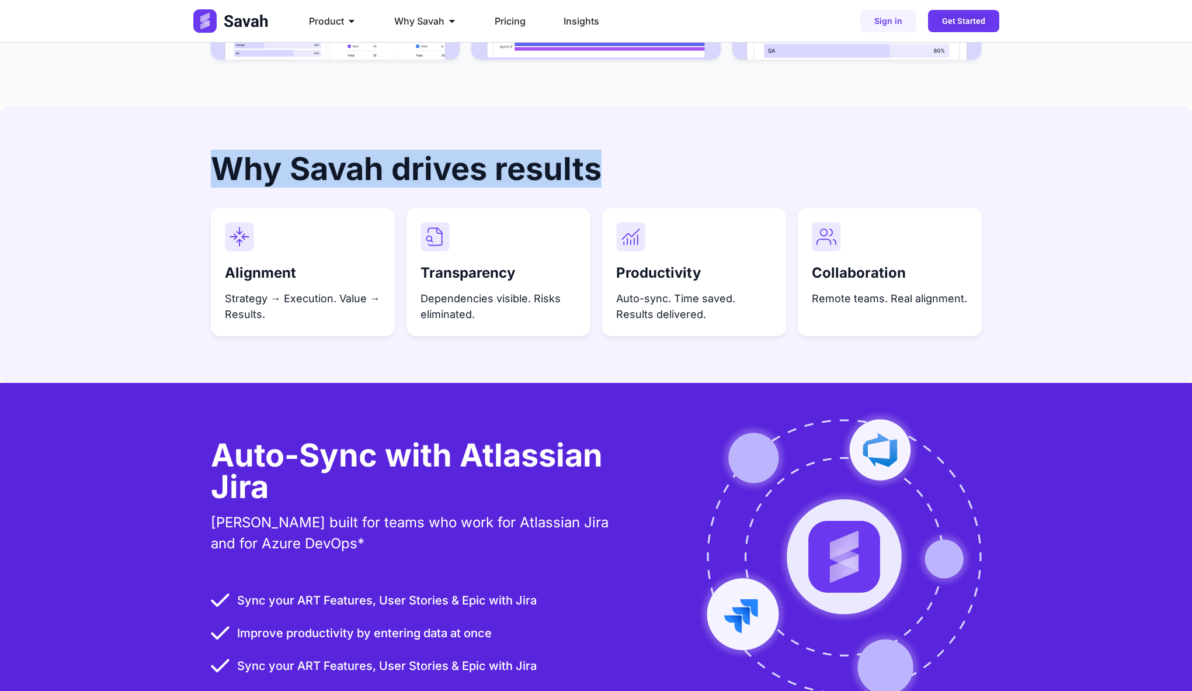
drag, startPoint x: 174, startPoint y: 160, endPoint x: 646, endPoint y: 161, distance: 472.1
click at [646, 161] on div "Why Savah drives results Alignment Strategy → Execution. Value → Results. Trans…" at bounding box center [596, 244] width 1192 height 277
click at [646, 161] on h2 "Why Savah drives results" at bounding box center [596, 169] width 771 height 32
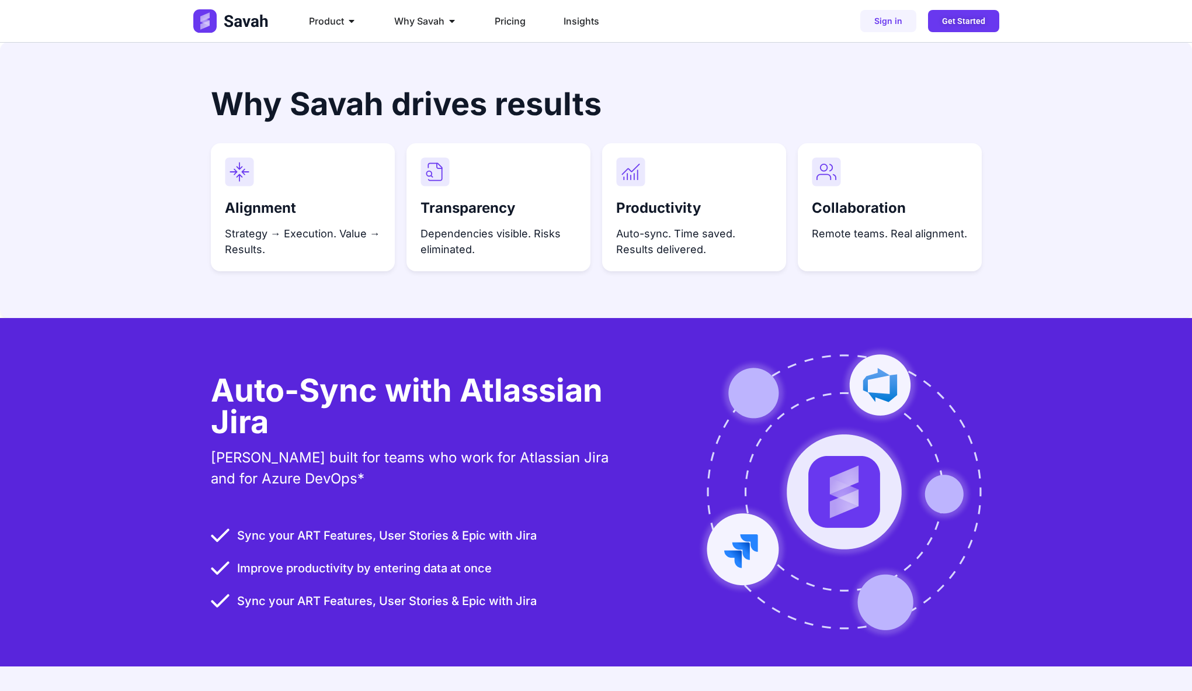
scroll to position [3248, 0]
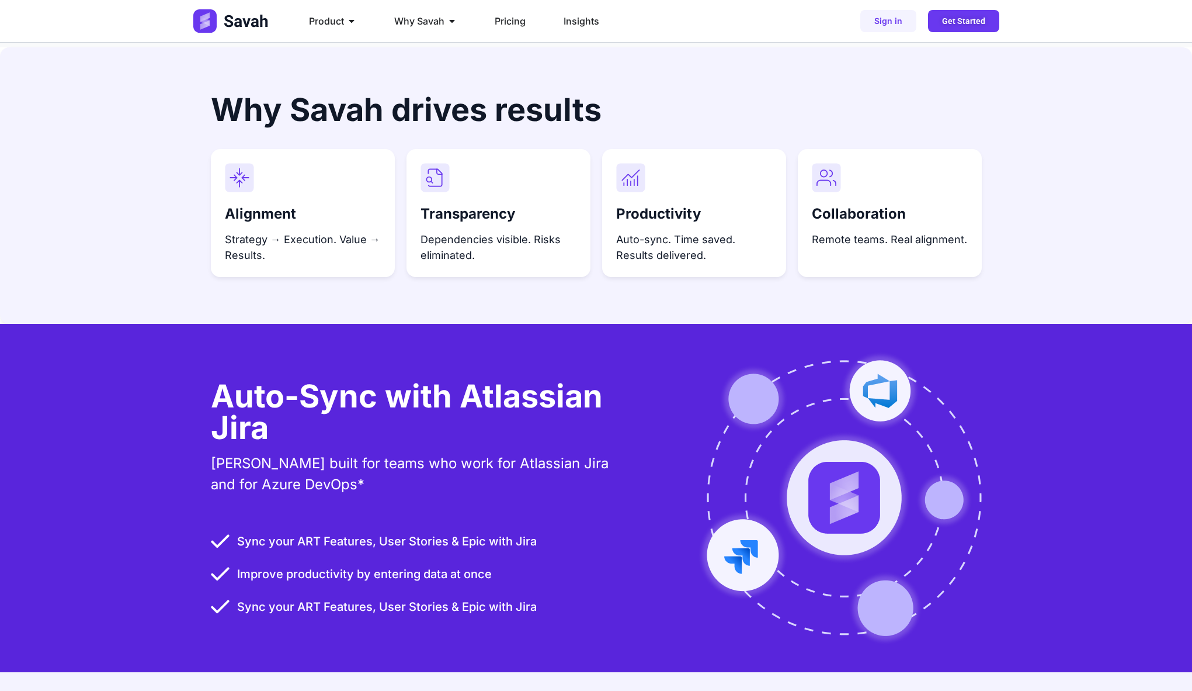
drag, startPoint x: 646, startPoint y: 161, endPoint x: 742, endPoint y: 205, distance: 105.4
click at [745, 205] on div "Productivity Auto-sync. Time saved. Results delivered." at bounding box center [694, 213] width 156 height 100
click at [742, 206] on h3 "Productivity" at bounding box center [694, 214] width 156 height 17
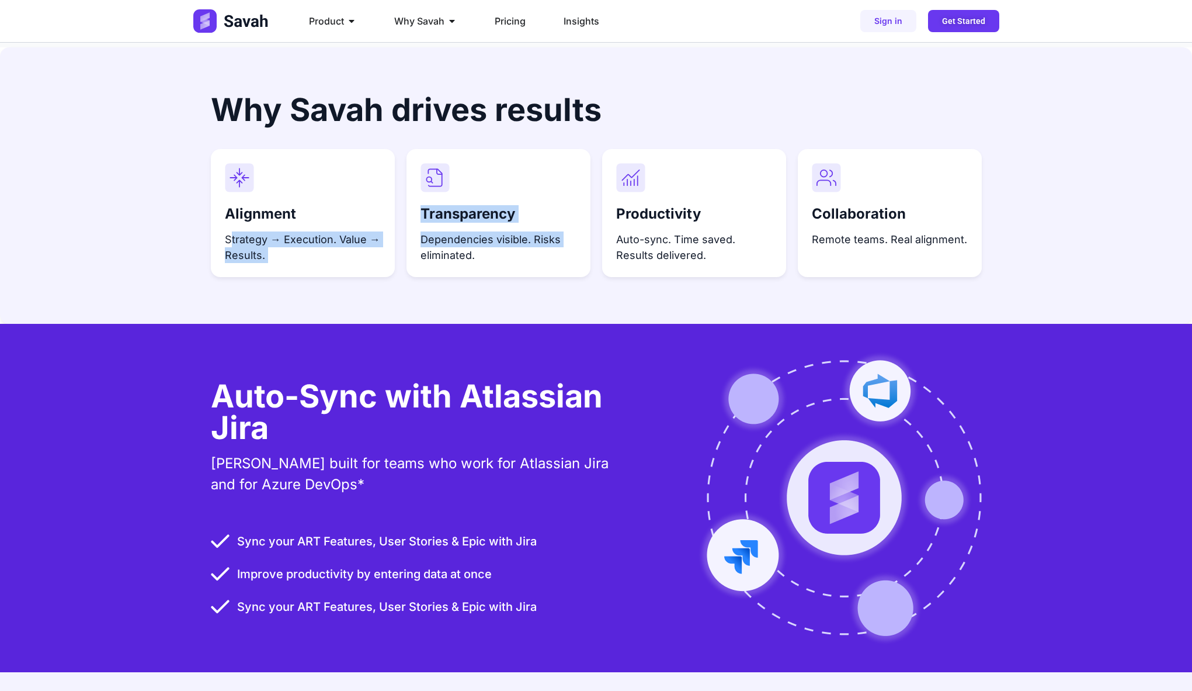
drag, startPoint x: 225, startPoint y: 206, endPoint x: 667, endPoint y: 240, distance: 443.5
click at [667, 240] on div "Alignment Strategy → Execution. Value → Results. Transparency Dependencies visi…" at bounding box center [596, 213] width 771 height 129
click at [671, 240] on p "Auto-sync. Time saved. Results delivered." at bounding box center [694, 247] width 156 height 32
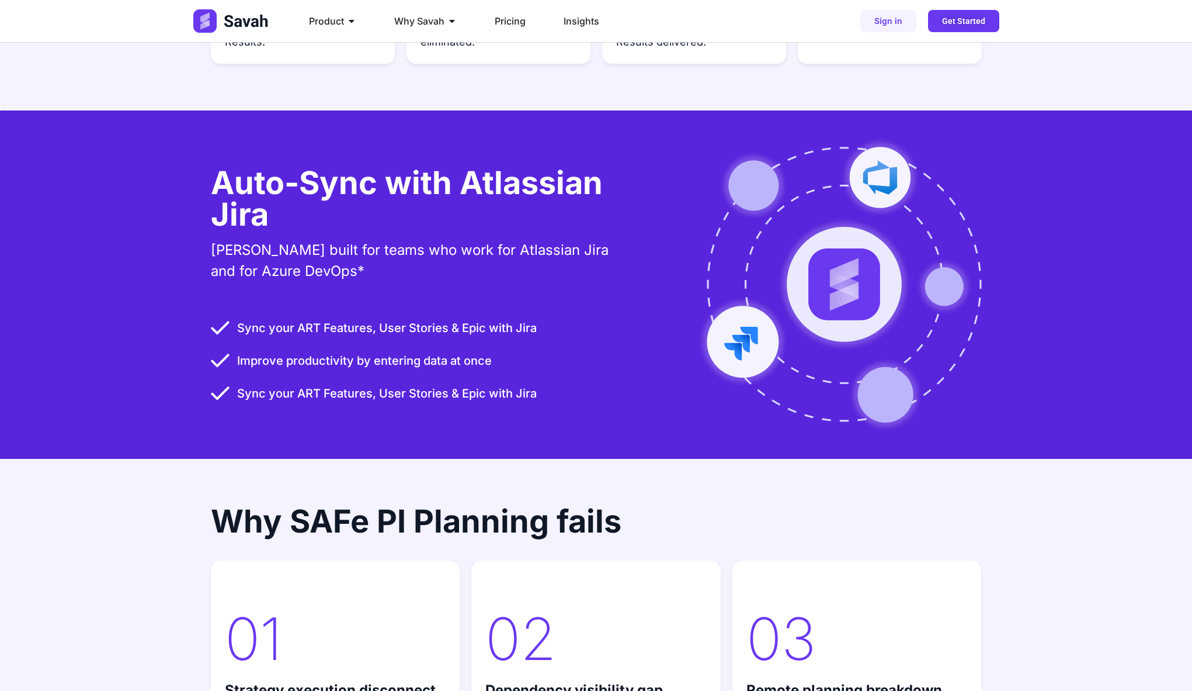
scroll to position [3457, 0]
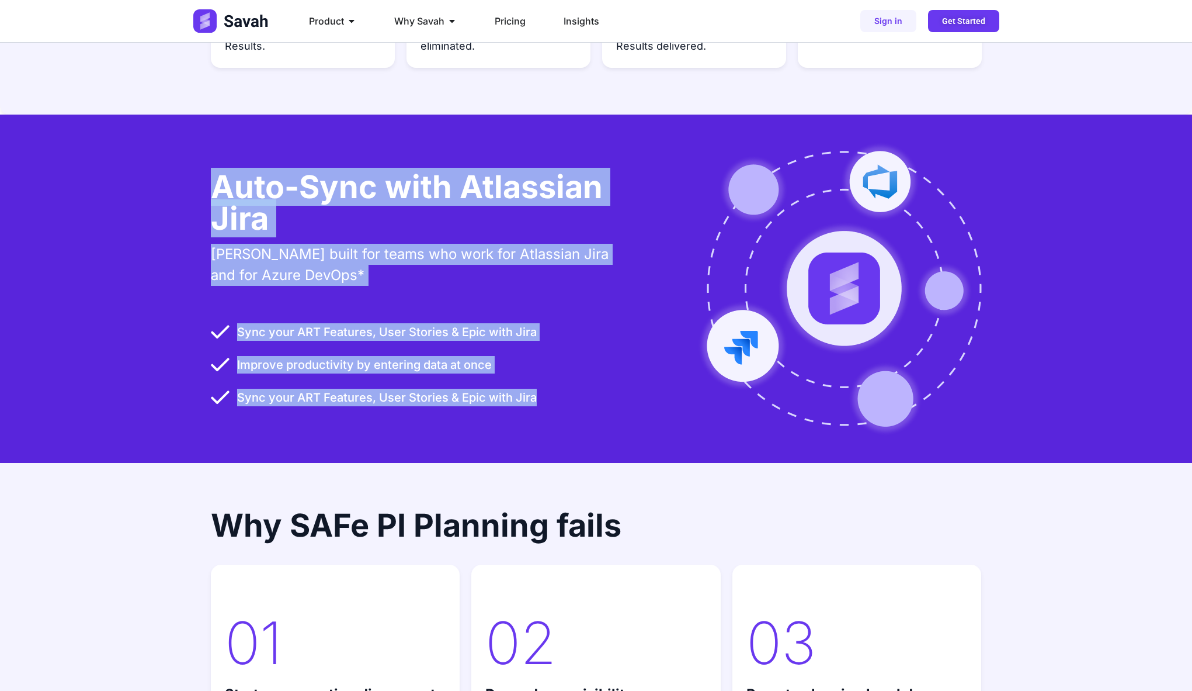
drag, startPoint x: 210, startPoint y: 178, endPoint x: 671, endPoint y: 381, distance: 503.6
click at [671, 381] on div "Auto-Sync with Atlassian [PERSON_NAME] built for teams who work for Atlassian J…" at bounding box center [596, 289] width 771 height 348
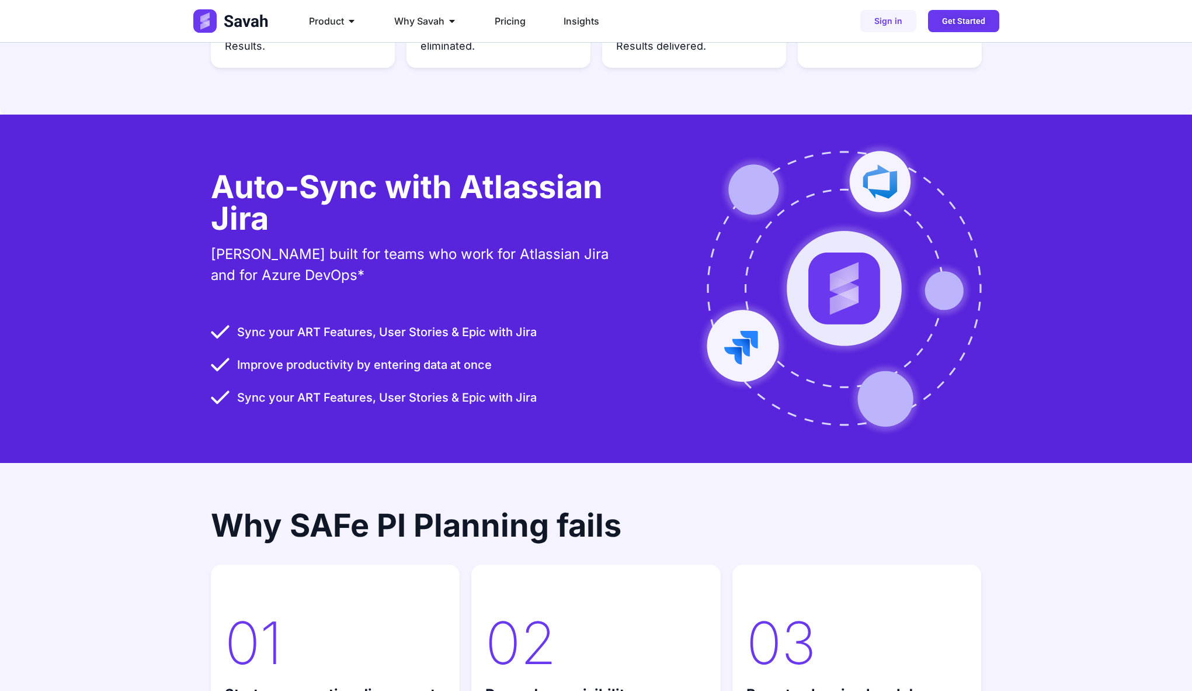
click at [671, 381] on div at bounding box center [811, 289] width 342 height 296
drag, startPoint x: 671, startPoint y: 381, endPoint x: 693, endPoint y: 40, distance: 341.3
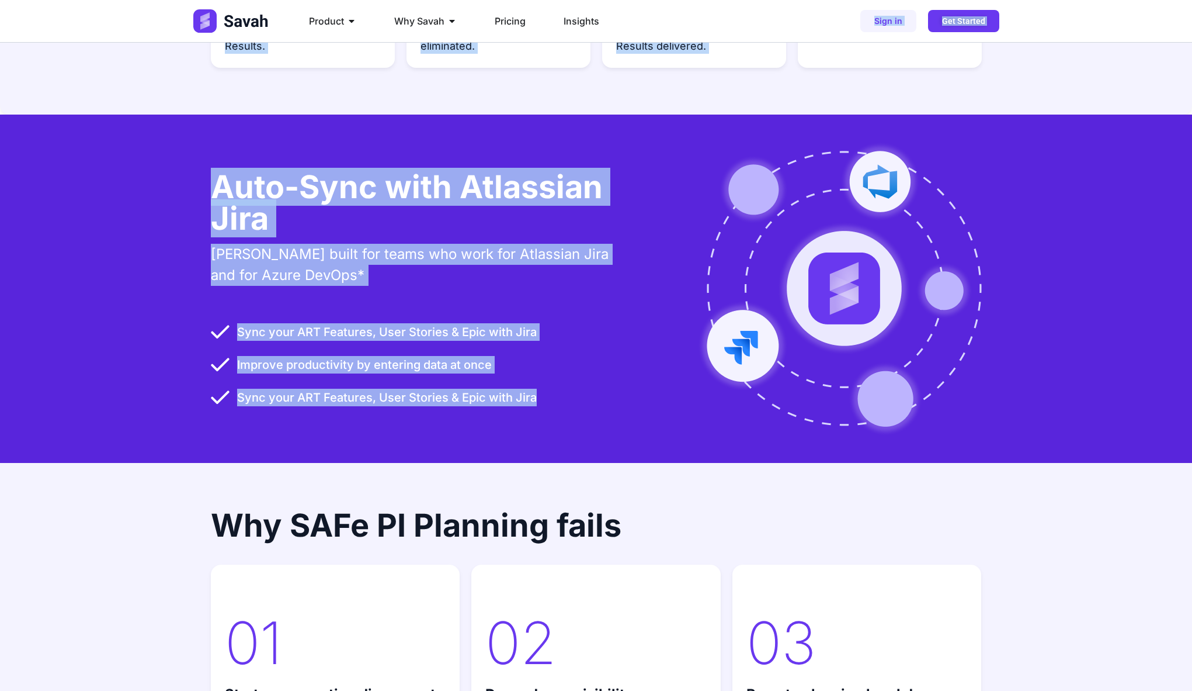
click at [434, 141] on div "Auto-Sync with Atlassian [PERSON_NAME] built for teams who work for Atlassian J…" at bounding box center [596, 289] width 771 height 348
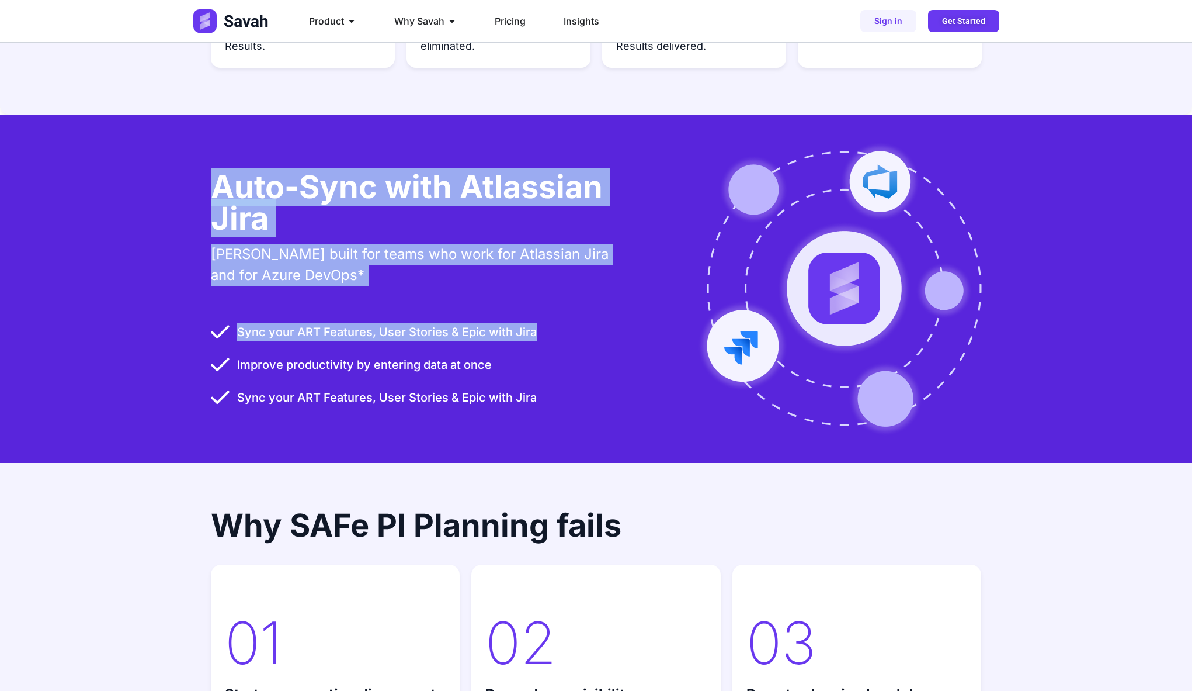
drag, startPoint x: 248, startPoint y: 176, endPoint x: 611, endPoint y: 329, distance: 394.3
click at [611, 329] on div "Auto-Sync with Atlassian [PERSON_NAME] built for teams who work for Atlassian J…" at bounding box center [420, 288] width 418 height 235
click at [610, 329] on li "Sync your ART Features, User Stories & Epic with Jira" at bounding box center [420, 335] width 418 height 26
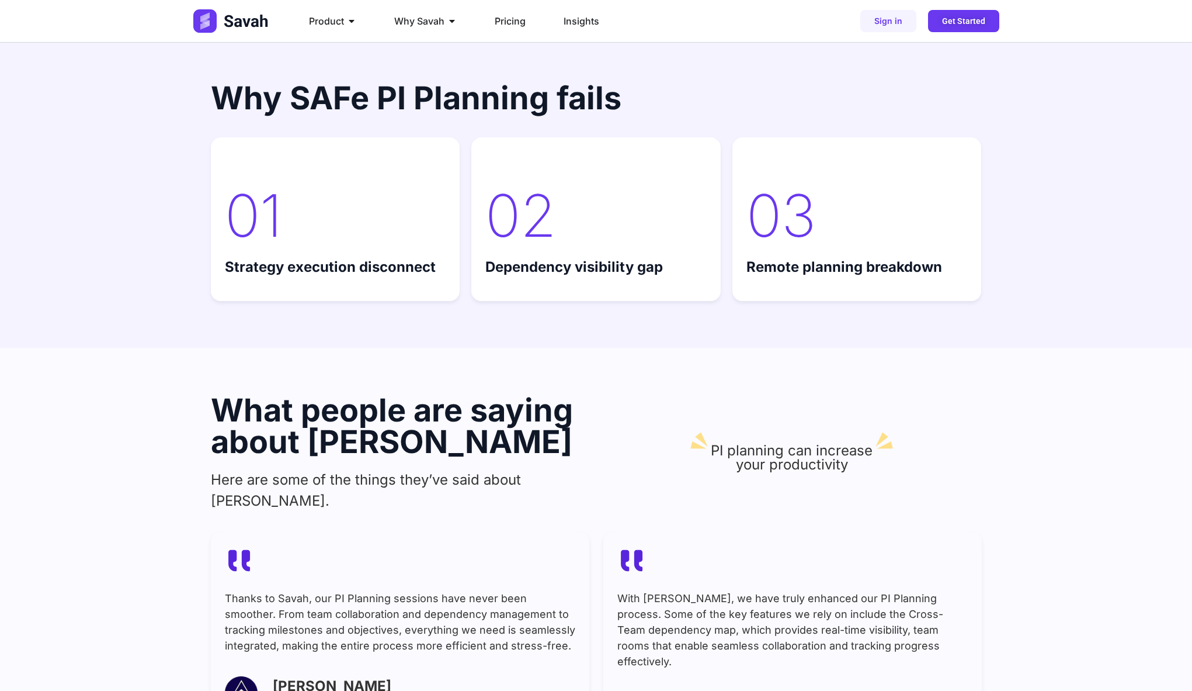
scroll to position [3886, 0]
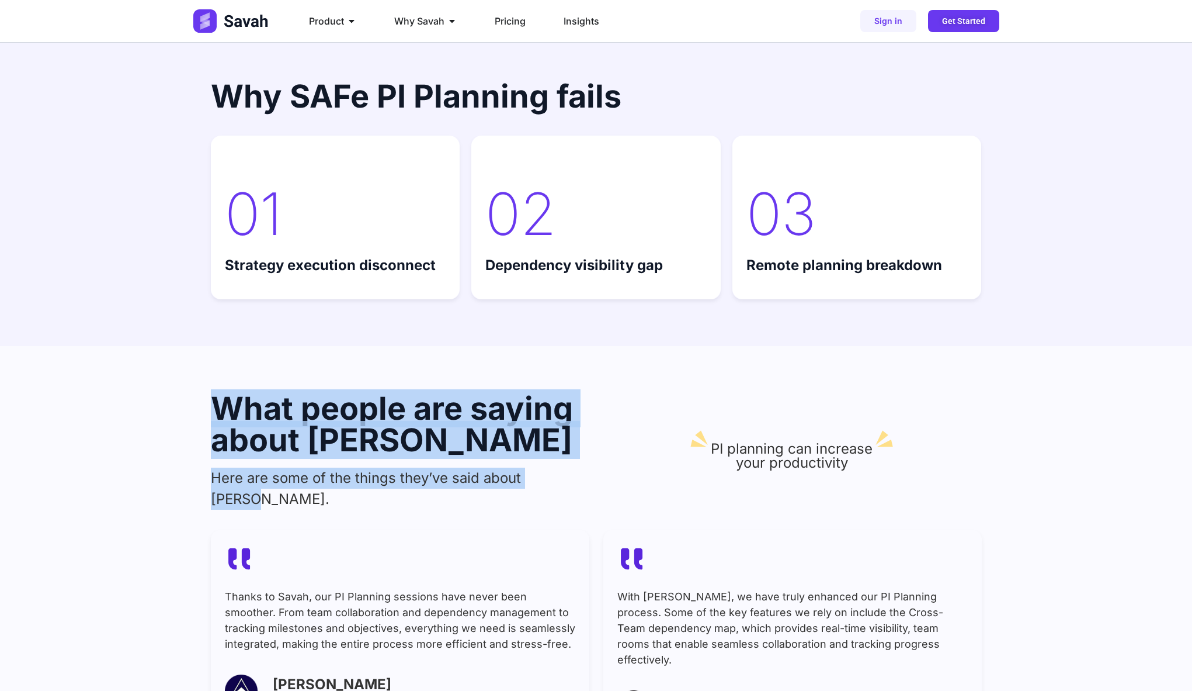
drag, startPoint x: 211, startPoint y: 389, endPoint x: 601, endPoint y: 464, distance: 396.9
click at [601, 463] on div "What people are saying about Savah Here are some of the things they’ve said abo…" at bounding box center [596, 455] width 771 height 125
click at [601, 464] on div "What people are saying about Savah Here are some of the things they’ve said abo…" at bounding box center [596, 455] width 771 height 125
drag, startPoint x: 601, startPoint y: 464, endPoint x: 601, endPoint y: 365, distance: 99.3
click at [601, 365] on div "What people are saying about Savah Here are some of the things they’ve said abo…" at bounding box center [596, 566] width 771 height 441
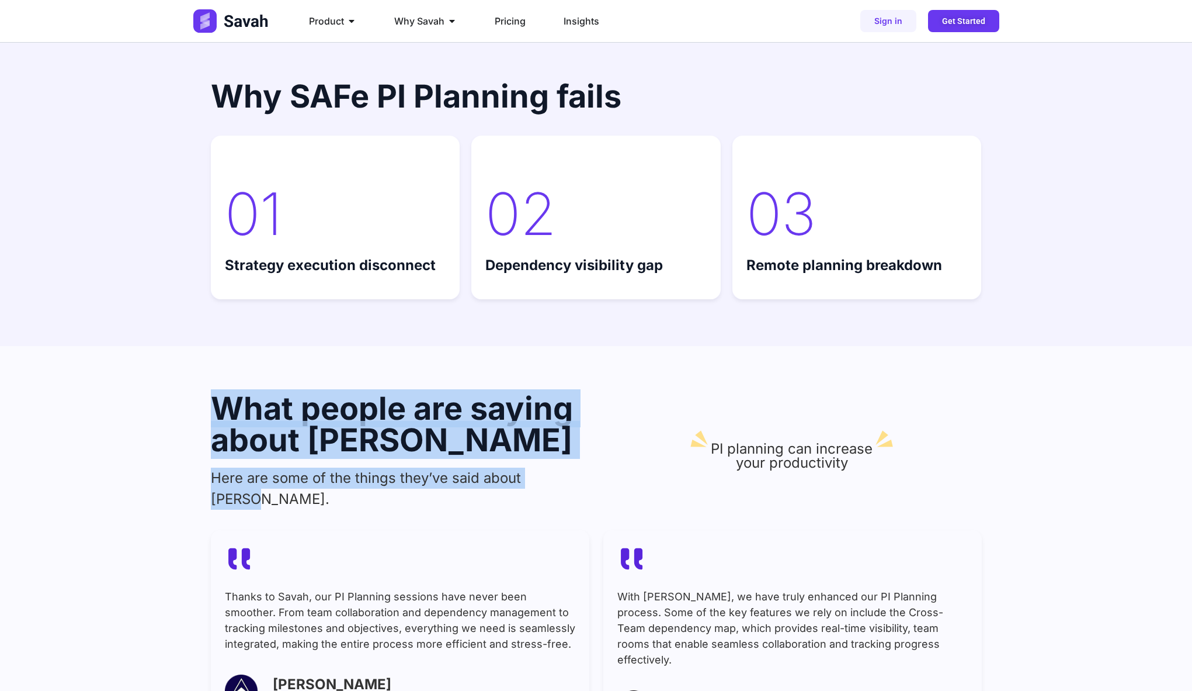
click at [601, 365] on div "What people are saying about Savah Here are some of the things they’ve said abo…" at bounding box center [596, 566] width 771 height 441
drag, startPoint x: 176, startPoint y: 370, endPoint x: 585, endPoint y: 462, distance: 419.1
click at [583, 460] on div "What people are saying about Savah Here are some of the things they’ve said abo…" at bounding box center [596, 566] width 1192 height 441
click at [585, 467] on p "Here are some of the things they’ve said about [PERSON_NAME]." at bounding box center [401, 488] width 380 height 42
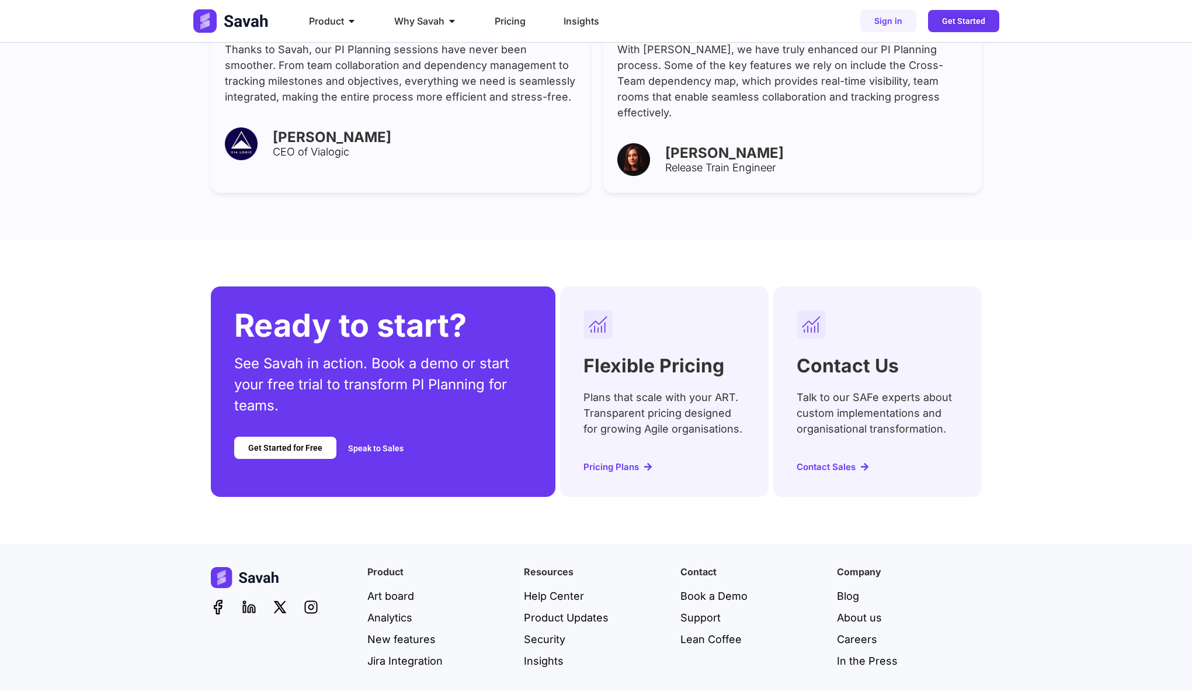
scroll to position [4432, 0]
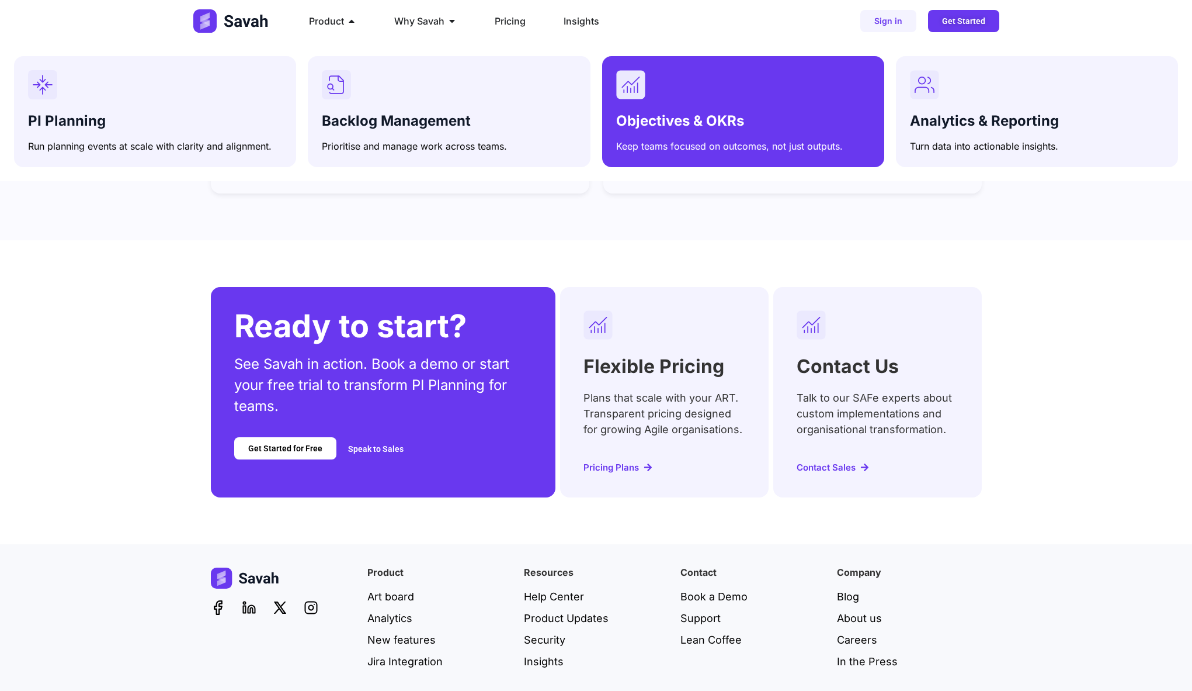
click at [675, 110] on div "Objectives & OKRs Keep teams focused on outcomes, not just outputs." at bounding box center [743, 130] width 254 height 45
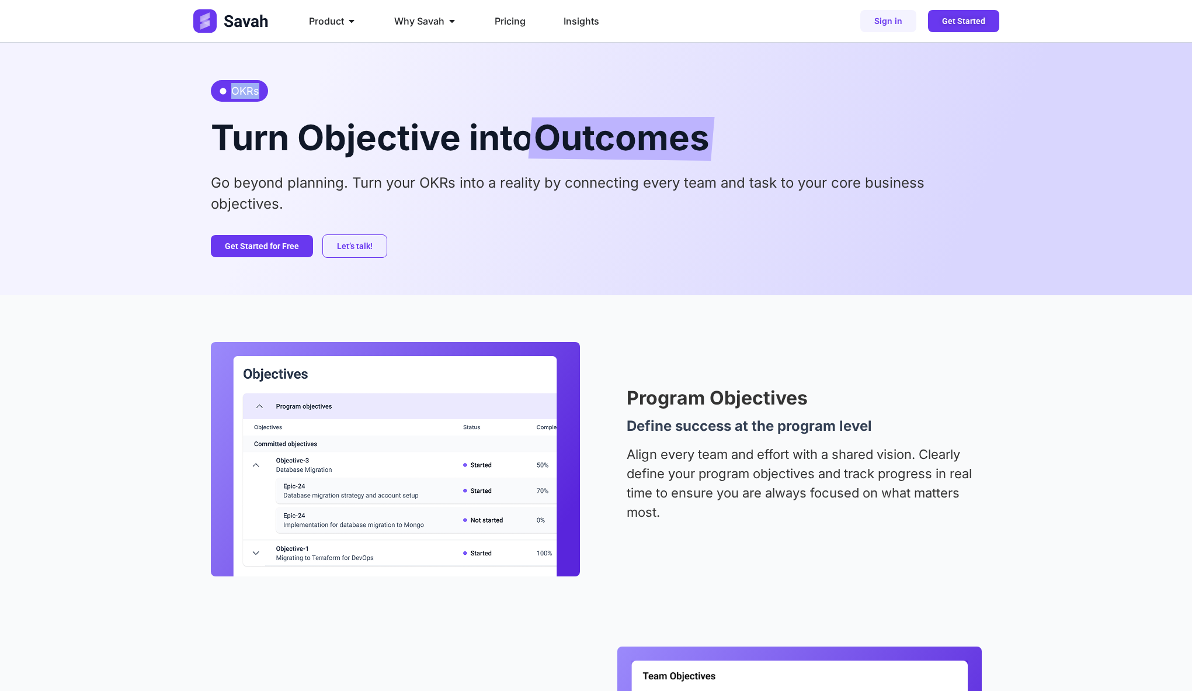
drag, startPoint x: 233, startPoint y: 92, endPoint x: 277, endPoint y: 92, distance: 44.4
click at [277, 92] on div "OKRs Turn Objective into Outcomes Go beyond planning. Turn your OKRs into a rea…" at bounding box center [596, 169] width 771 height 252
click at [700, 119] on span "Outcomes" at bounding box center [622, 139] width 176 height 44
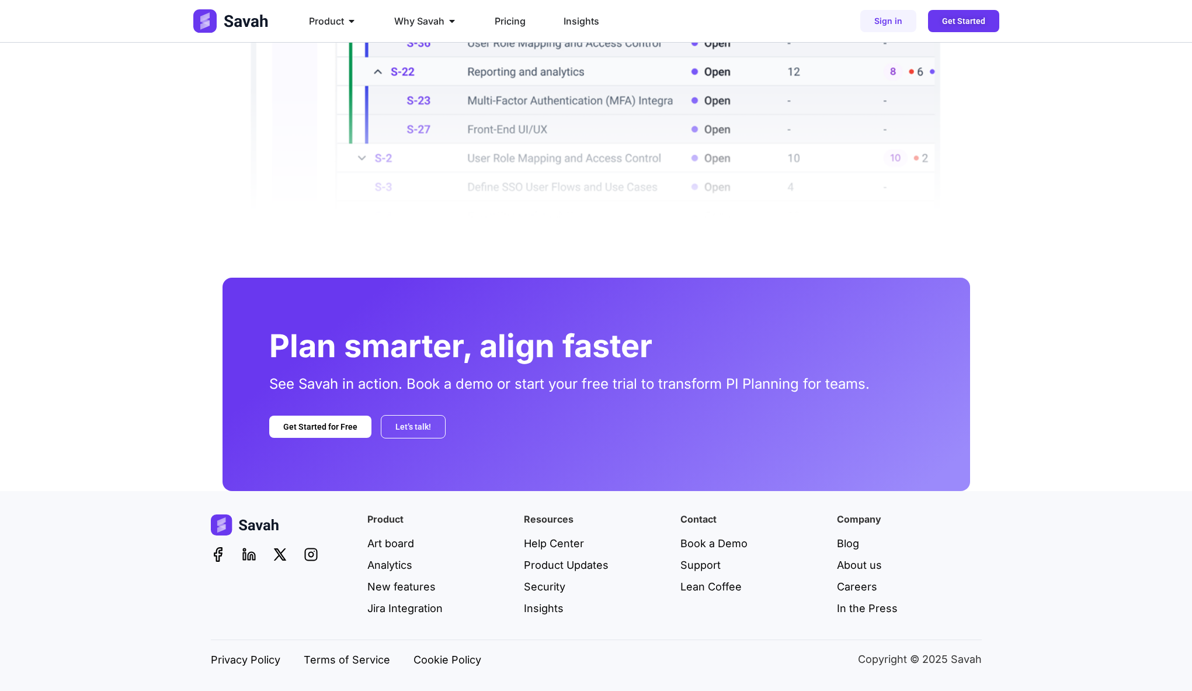
scroll to position [1368, 0]
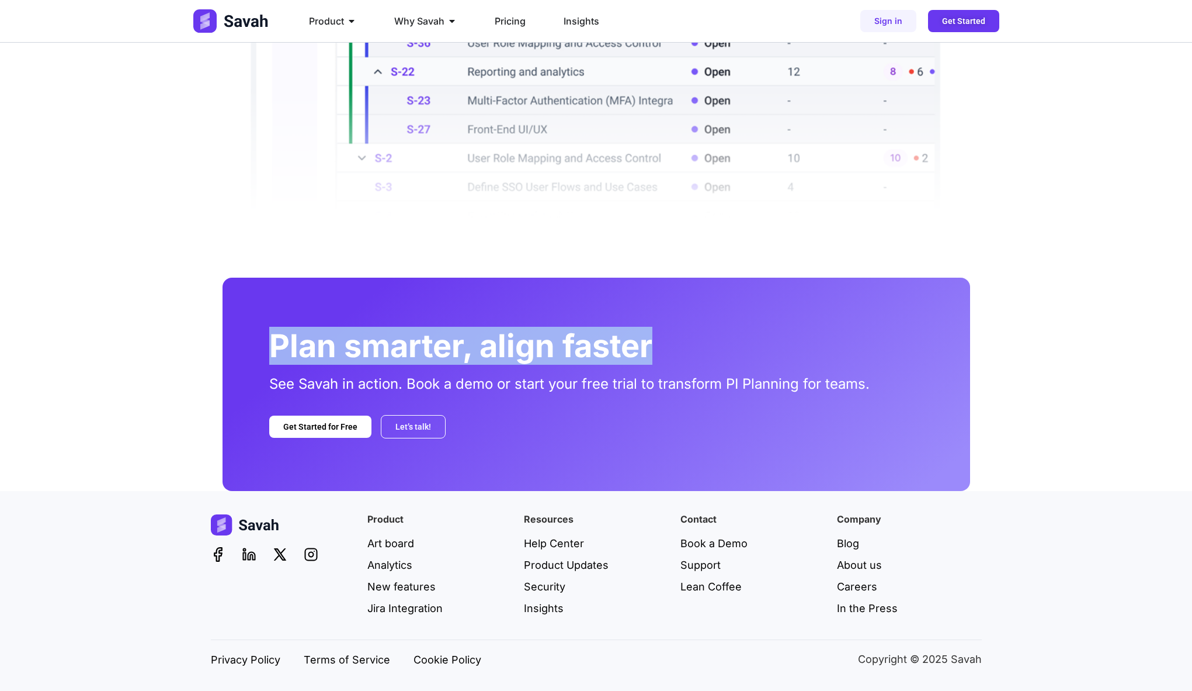
drag, startPoint x: 244, startPoint y: 339, endPoint x: 746, endPoint y: 372, distance: 502.9
click at [746, 372] on div "Plan smarter, align faster See Savah in action. Book a demo or start your free …" at bounding box center [597, 384] width 748 height 213
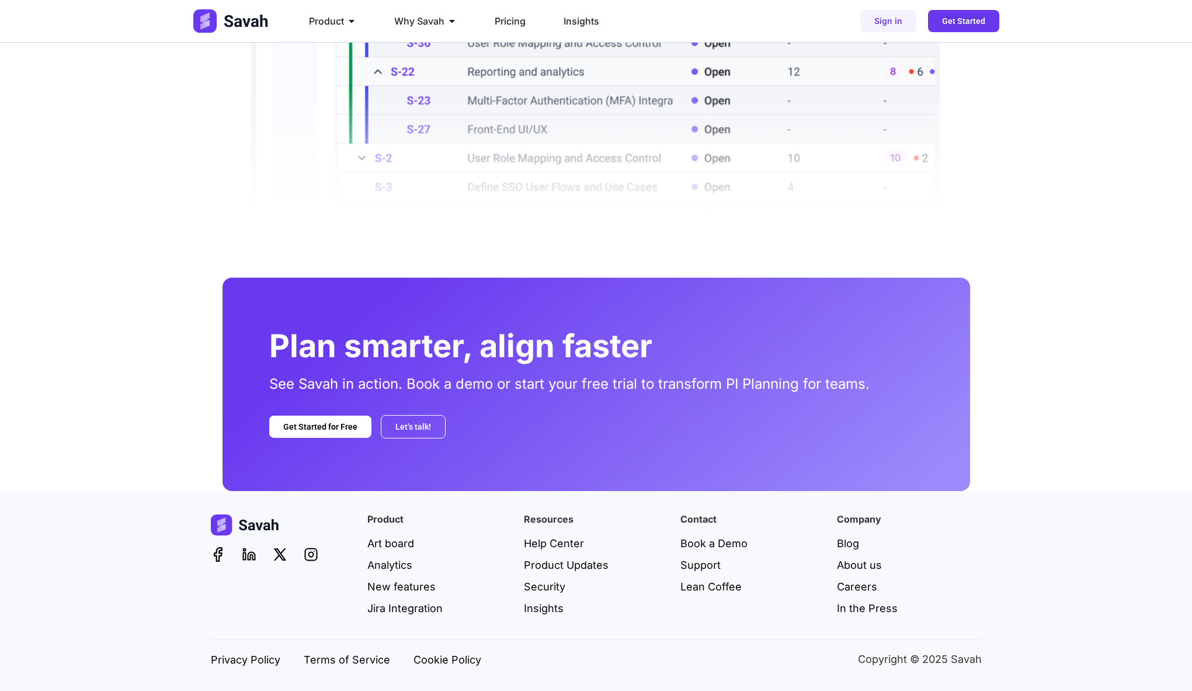
click at [754, 374] on p "See Savah in action. Book a demo or start your free trial to transform PI Plann…" at bounding box center [596, 383] width 654 height 21
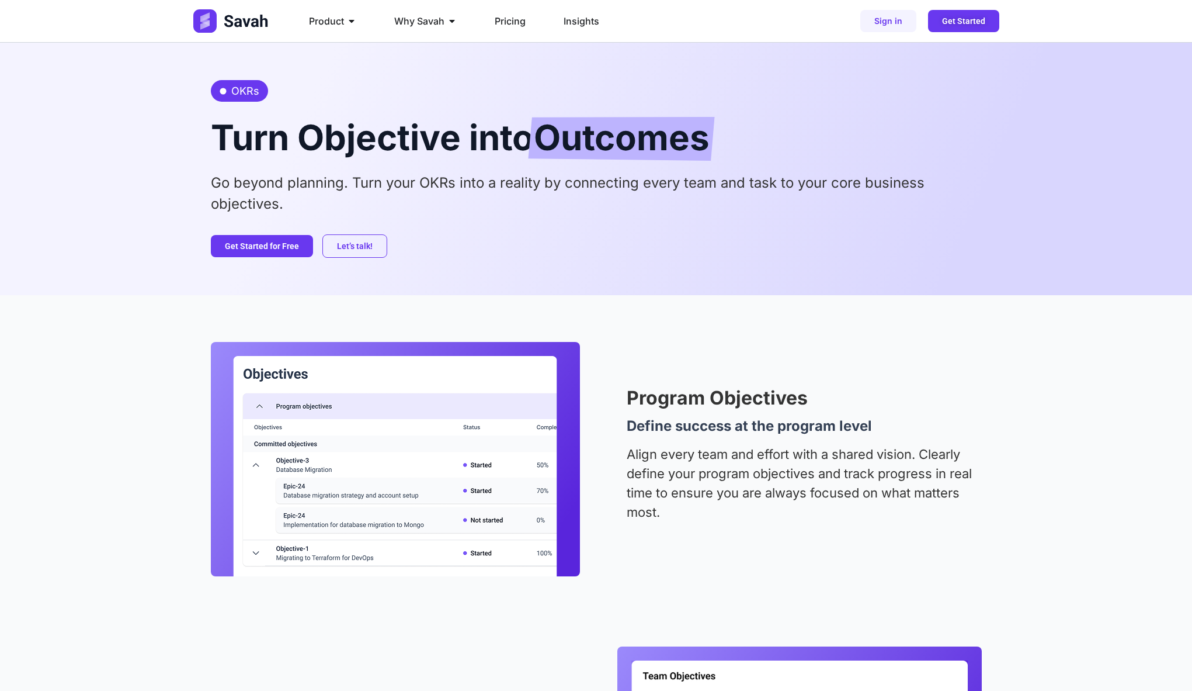
scroll to position [0, 0]
click at [711, 359] on div "Program Objectives Define success at the program level Align every team and eff…" at bounding box center [596, 459] width 771 height 234
